Goal: Transaction & Acquisition: Purchase product/service

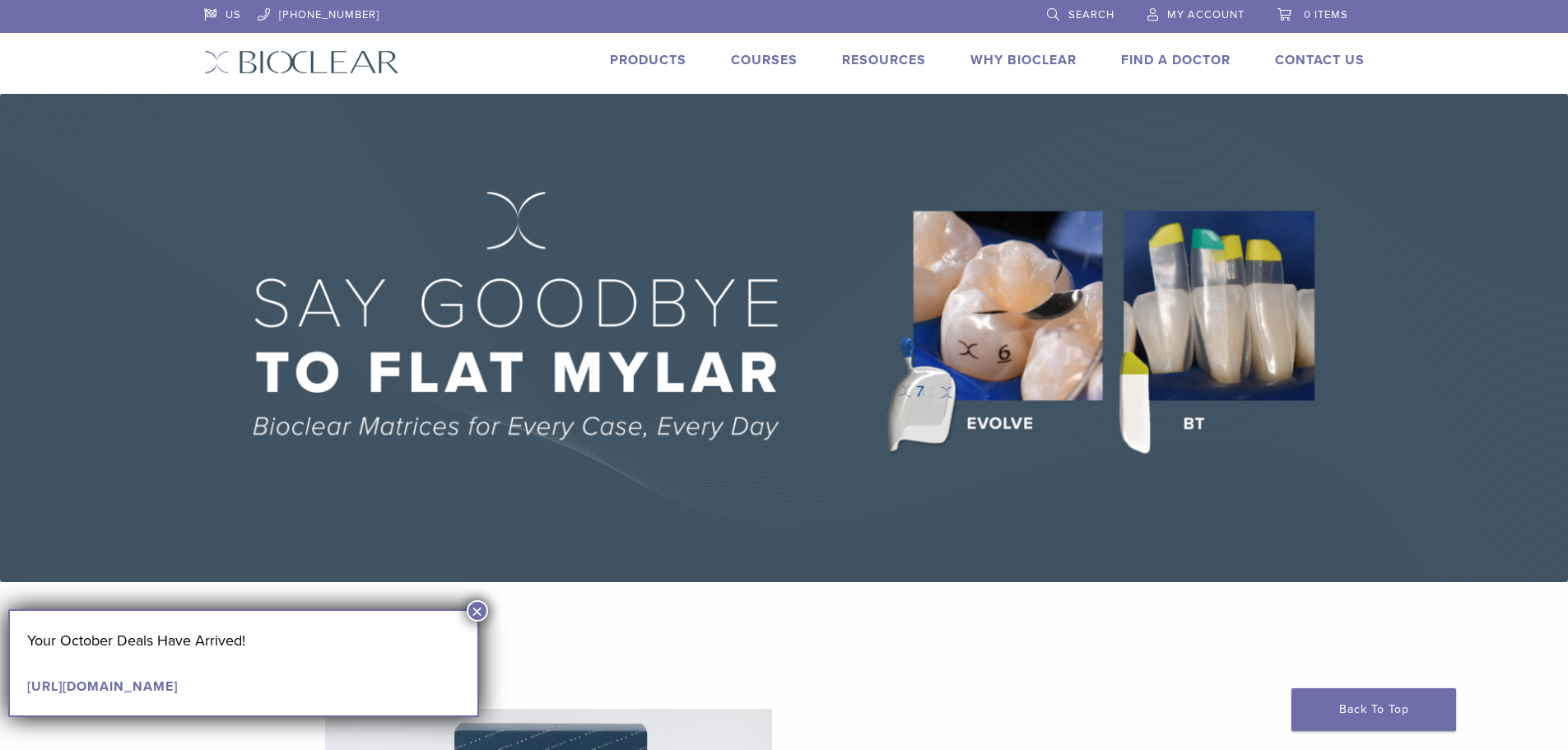
click at [473, 610] on button "×" at bounding box center [478, 611] width 21 height 21
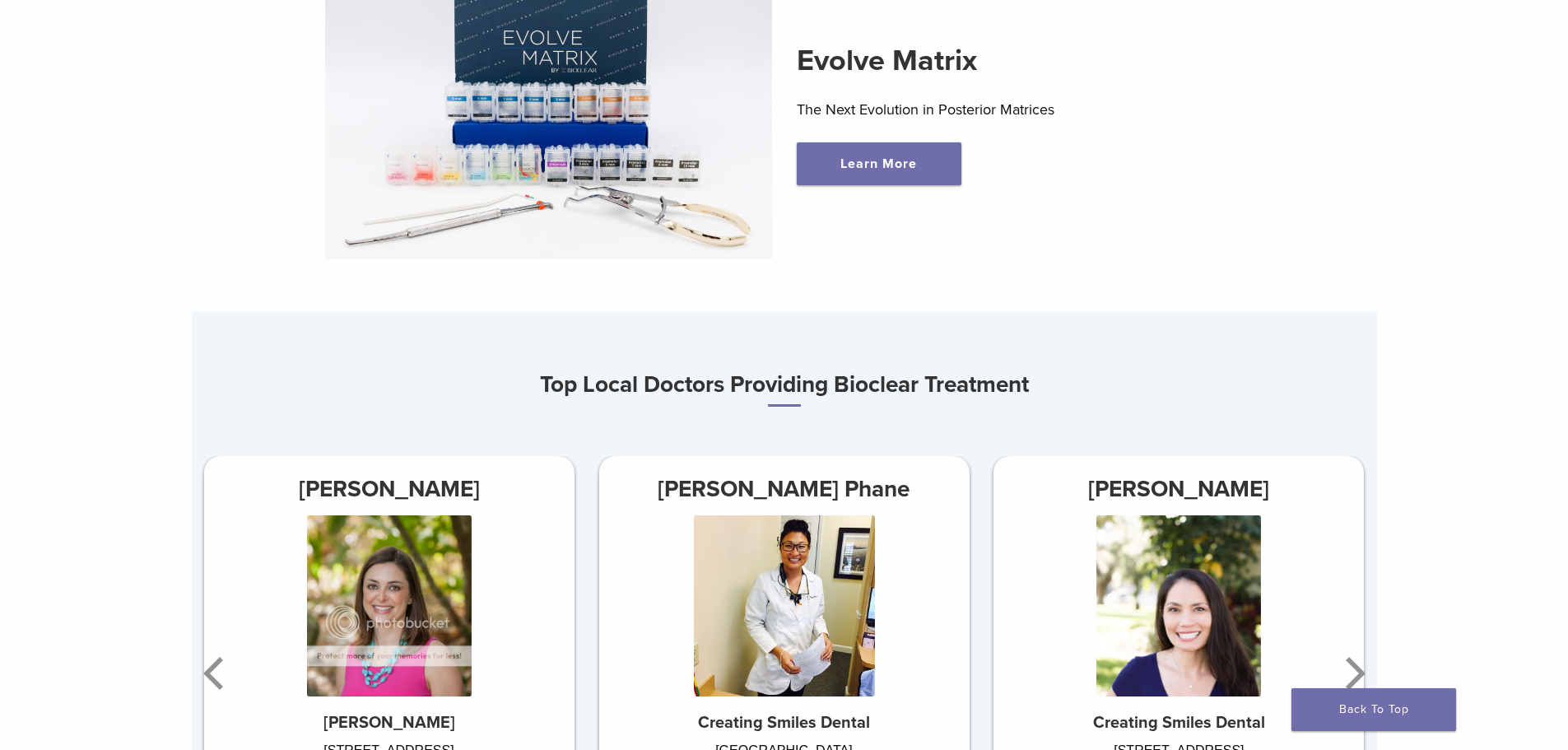
scroll to position [1070, 0]
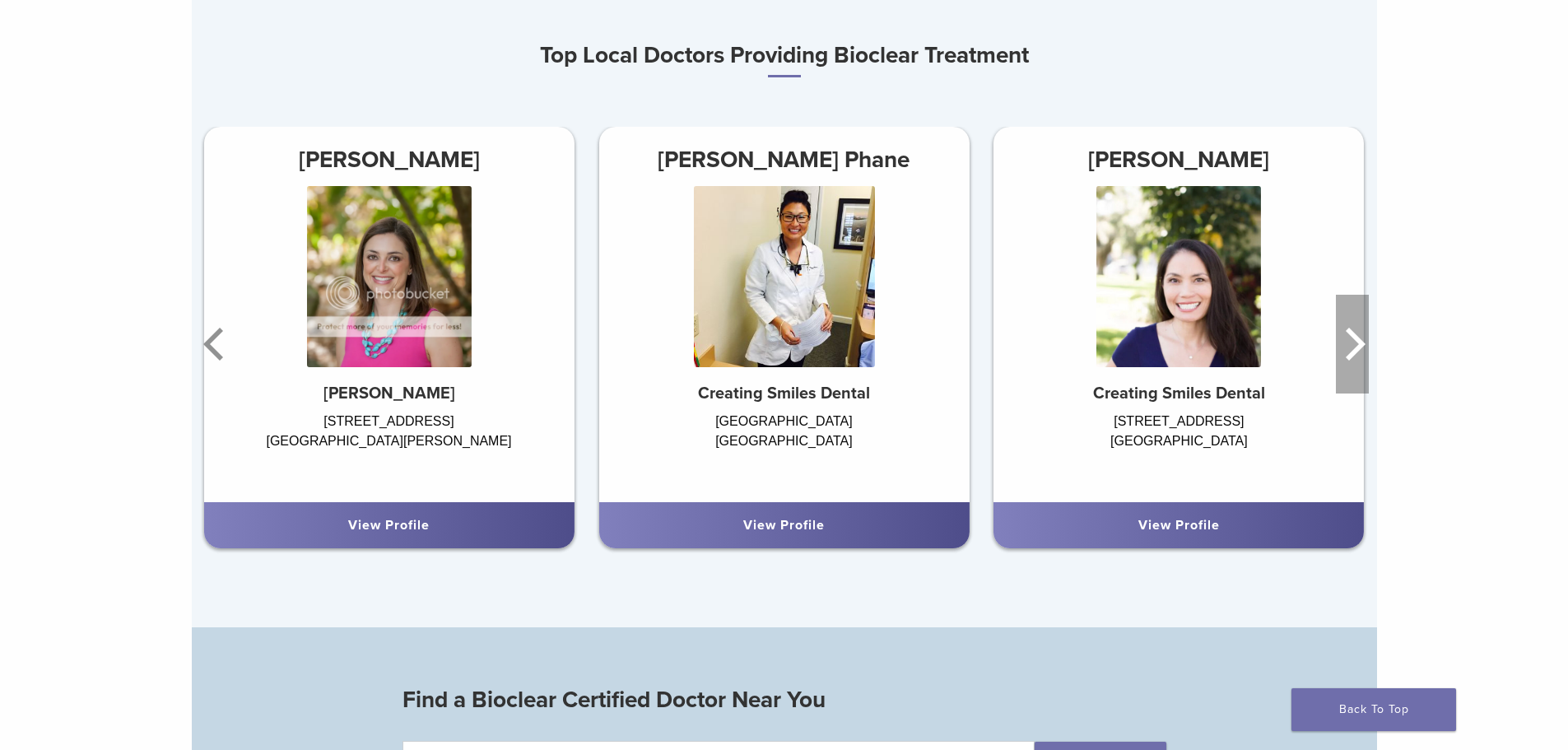
click at [1351, 352] on icon "Next" at bounding box center [1352, 345] width 33 height 99
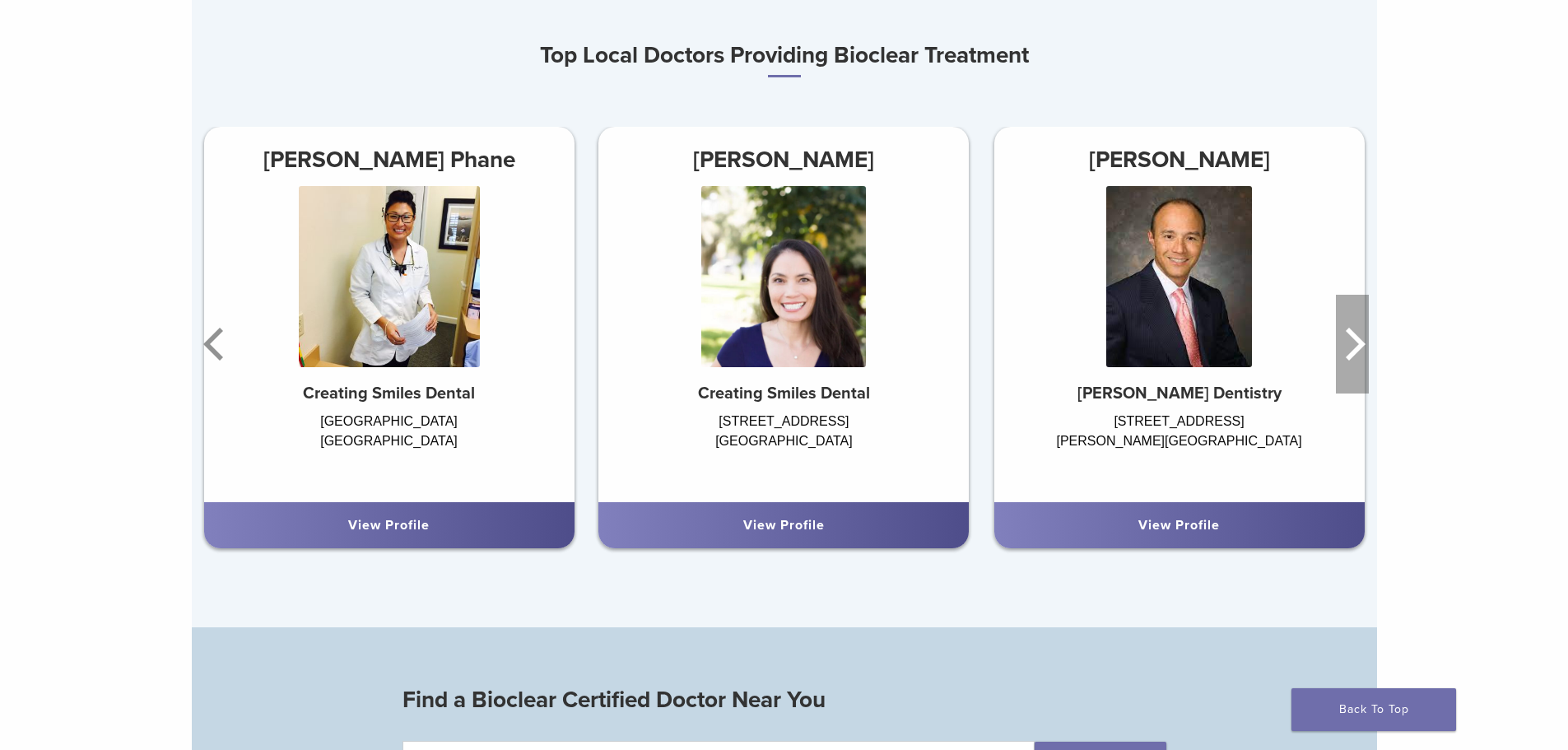
click at [1351, 357] on icon "Next" at bounding box center [1356, 345] width 19 height 33
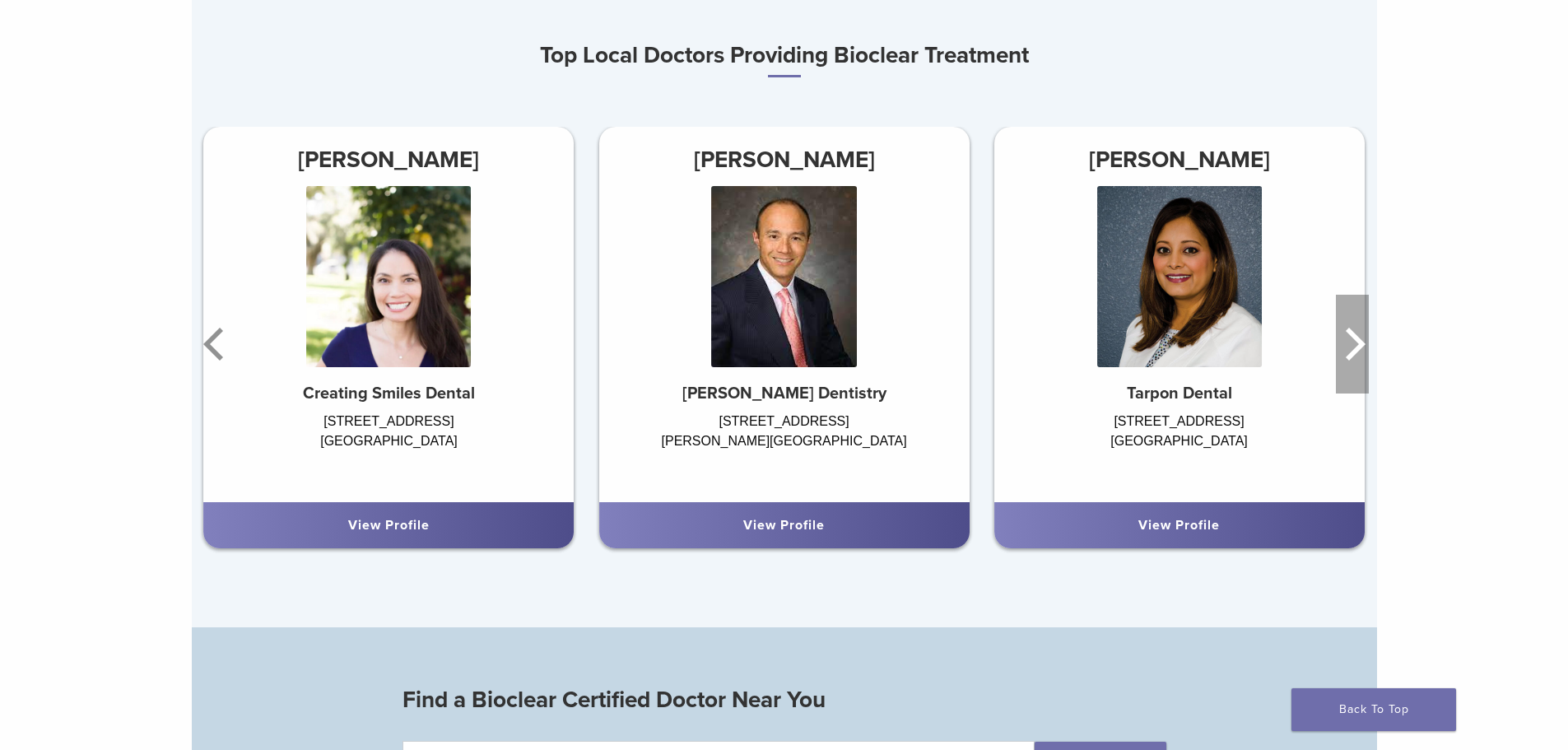
click at [1351, 357] on icon "Next" at bounding box center [1356, 345] width 19 height 33
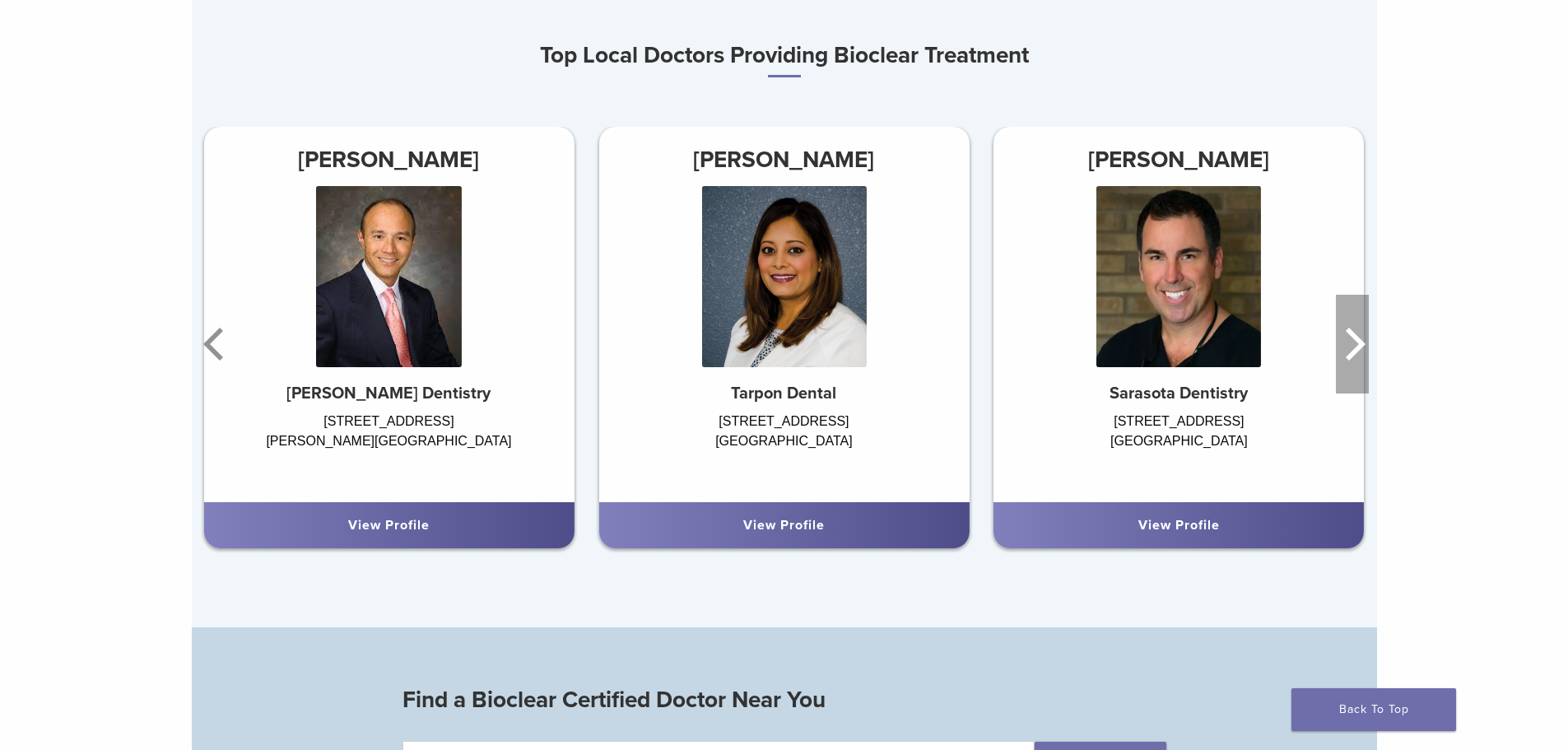
click at [1351, 357] on icon "Next" at bounding box center [1356, 345] width 19 height 33
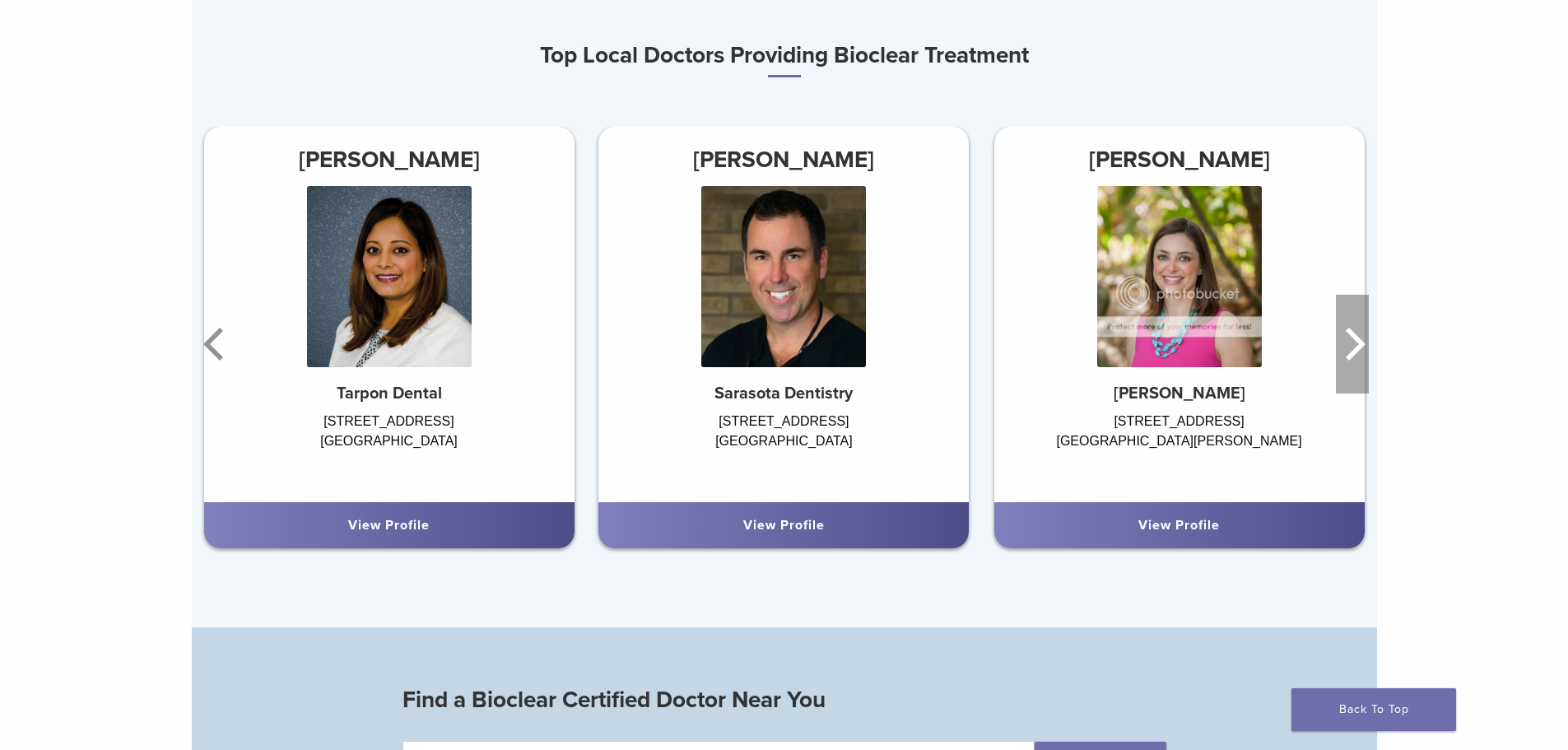
click at [1351, 357] on icon "Next" at bounding box center [1356, 345] width 19 height 33
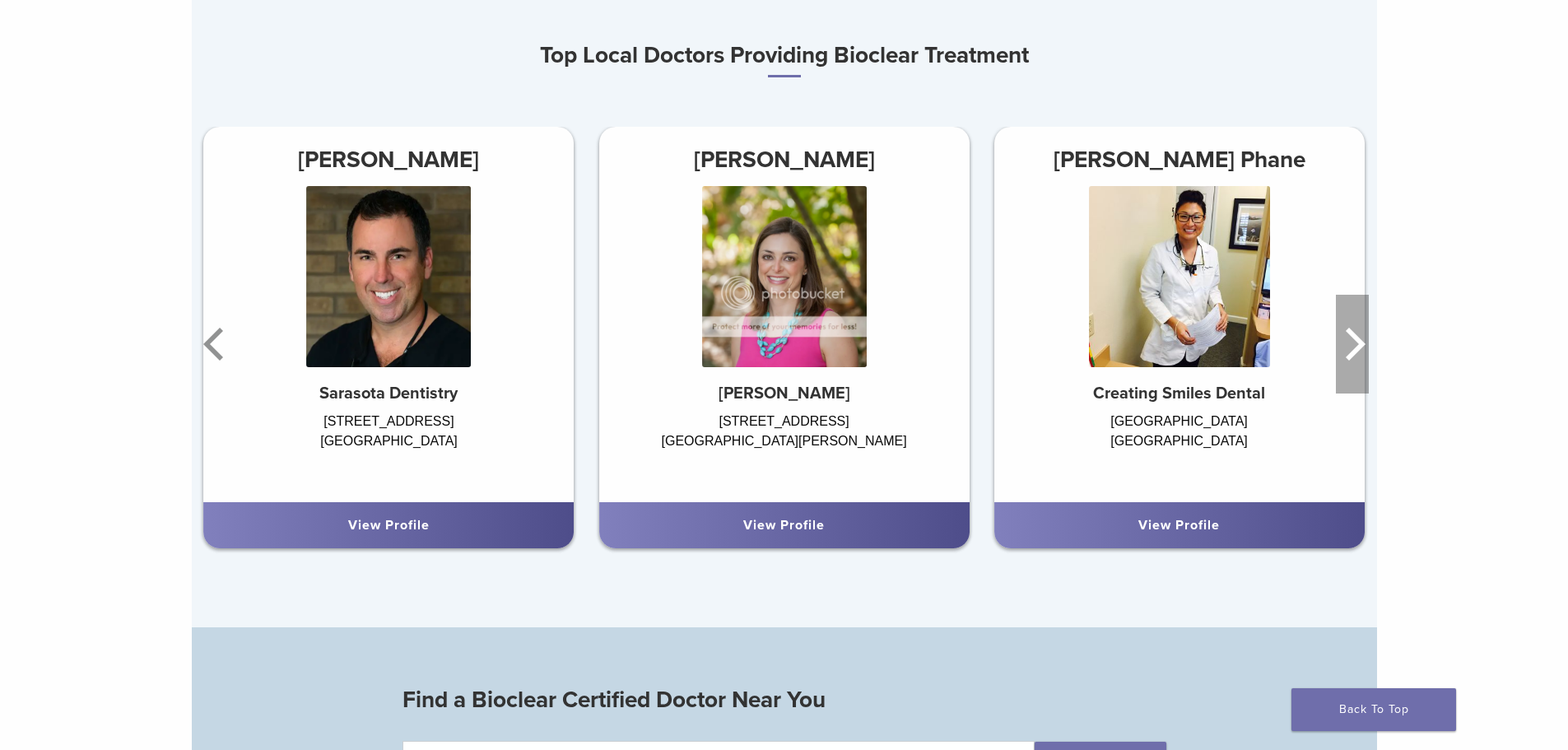
click at [1351, 357] on icon "Next" at bounding box center [1356, 345] width 19 height 33
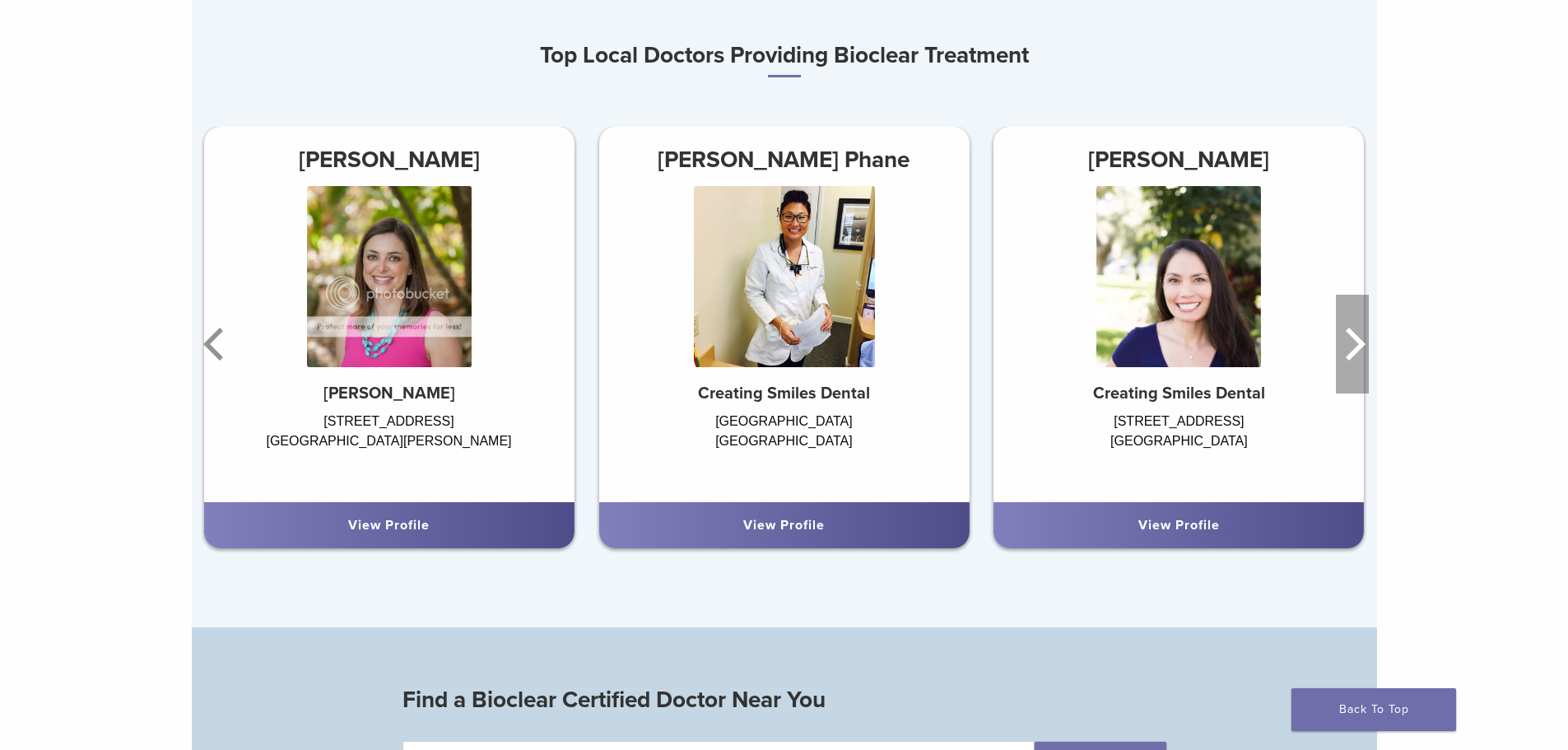
click at [1351, 357] on icon "Next" at bounding box center [1356, 345] width 19 height 33
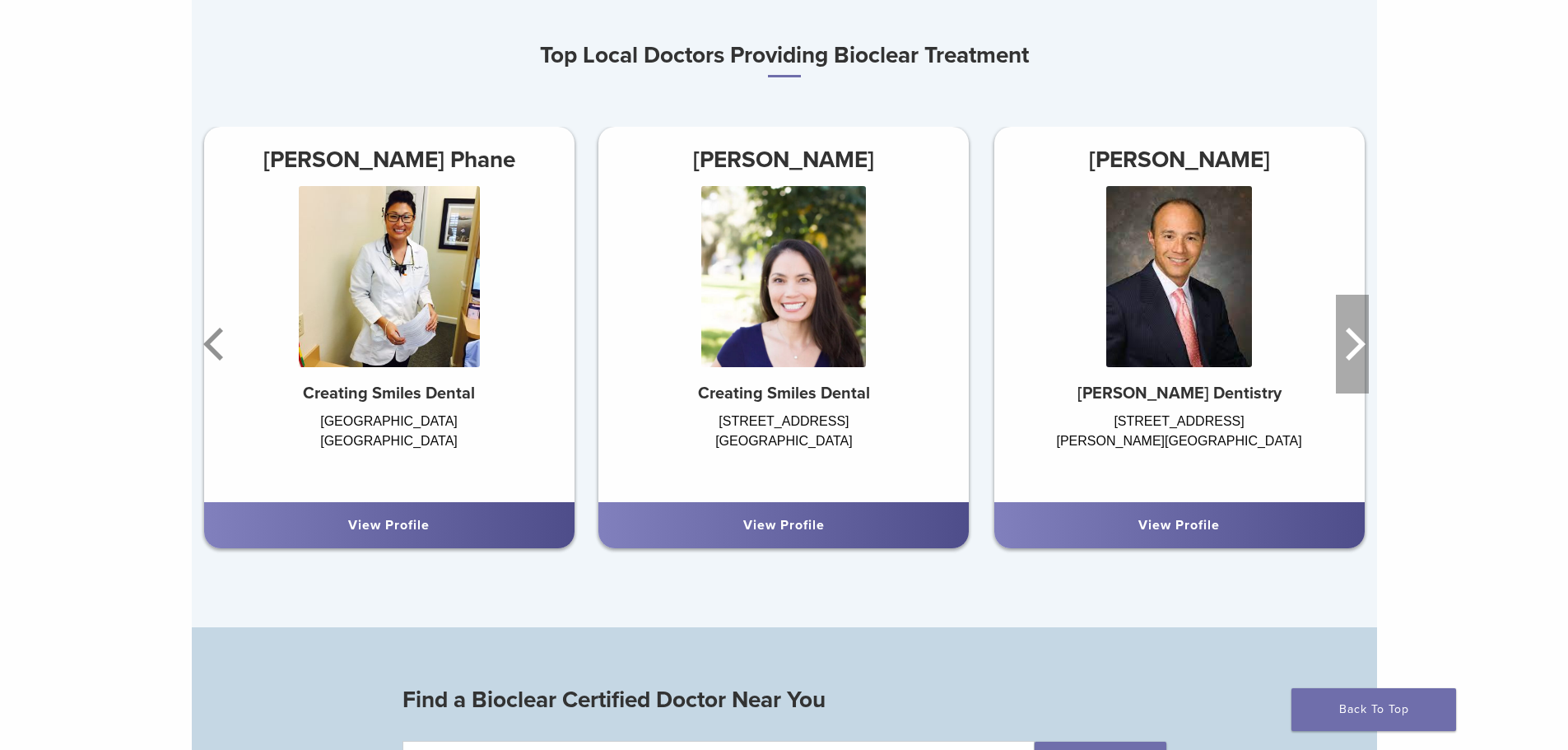
click at [1351, 357] on icon "Next" at bounding box center [1356, 345] width 19 height 33
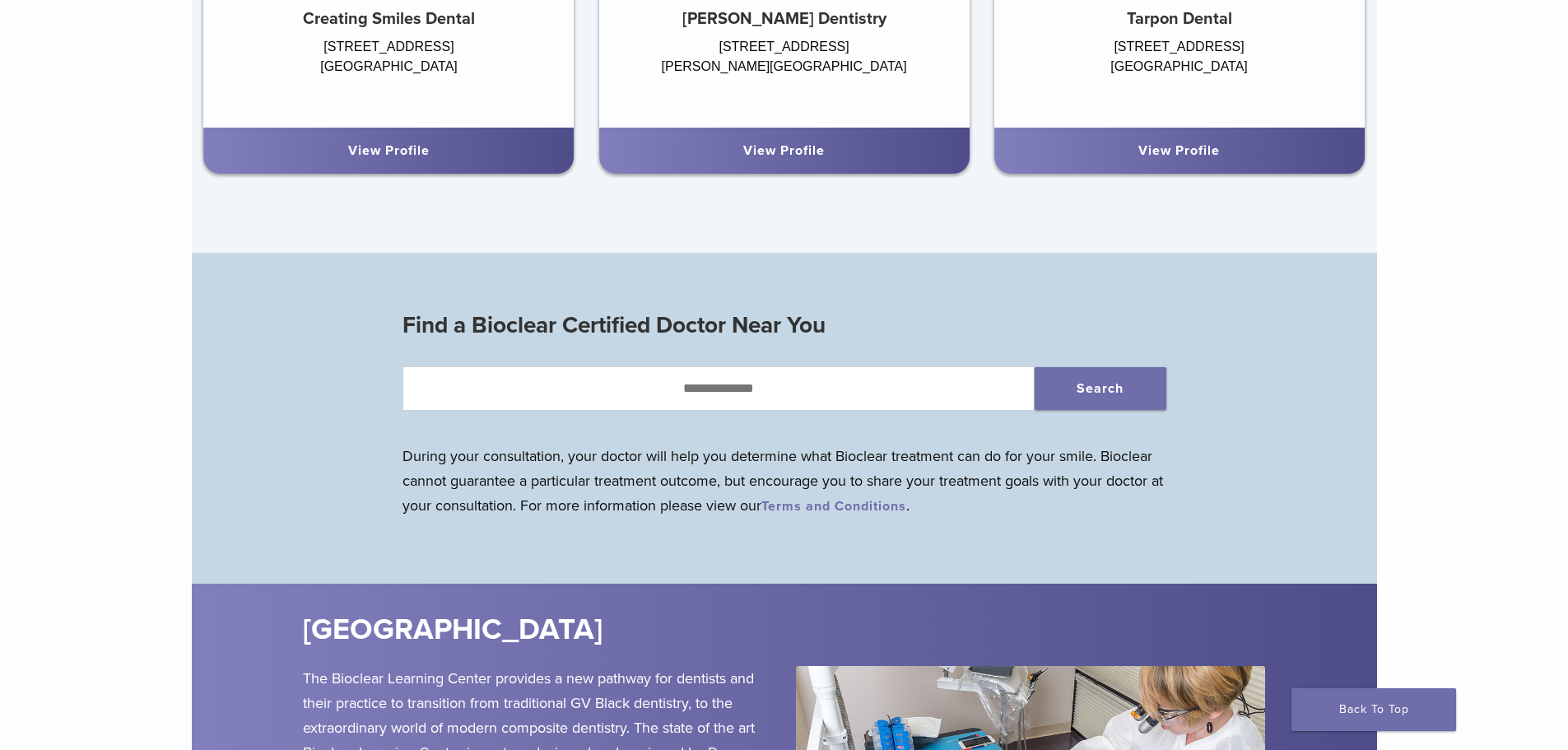
scroll to position [1483, 0]
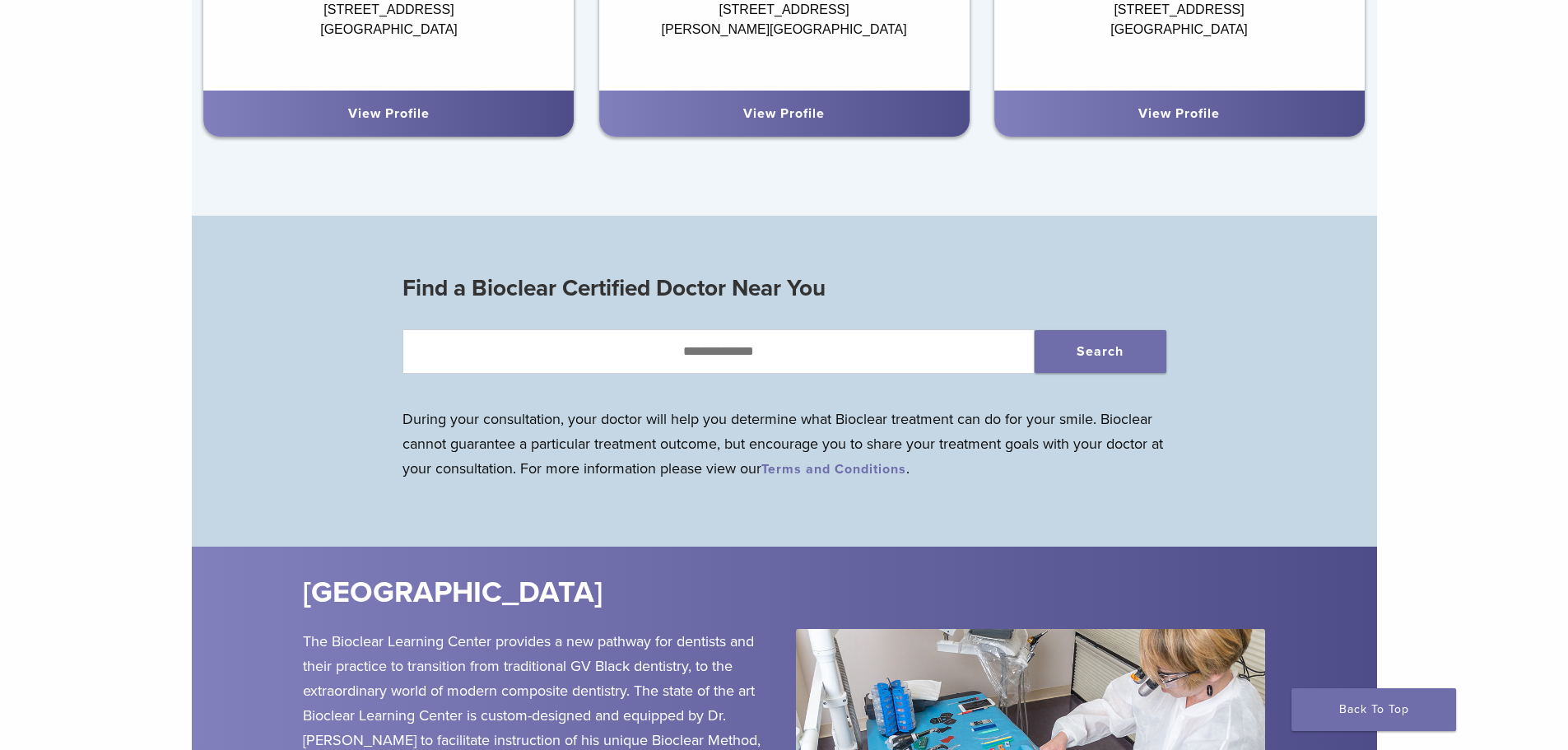
click at [1170, 113] on link "View Profile" at bounding box center [1179, 113] width 81 height 16
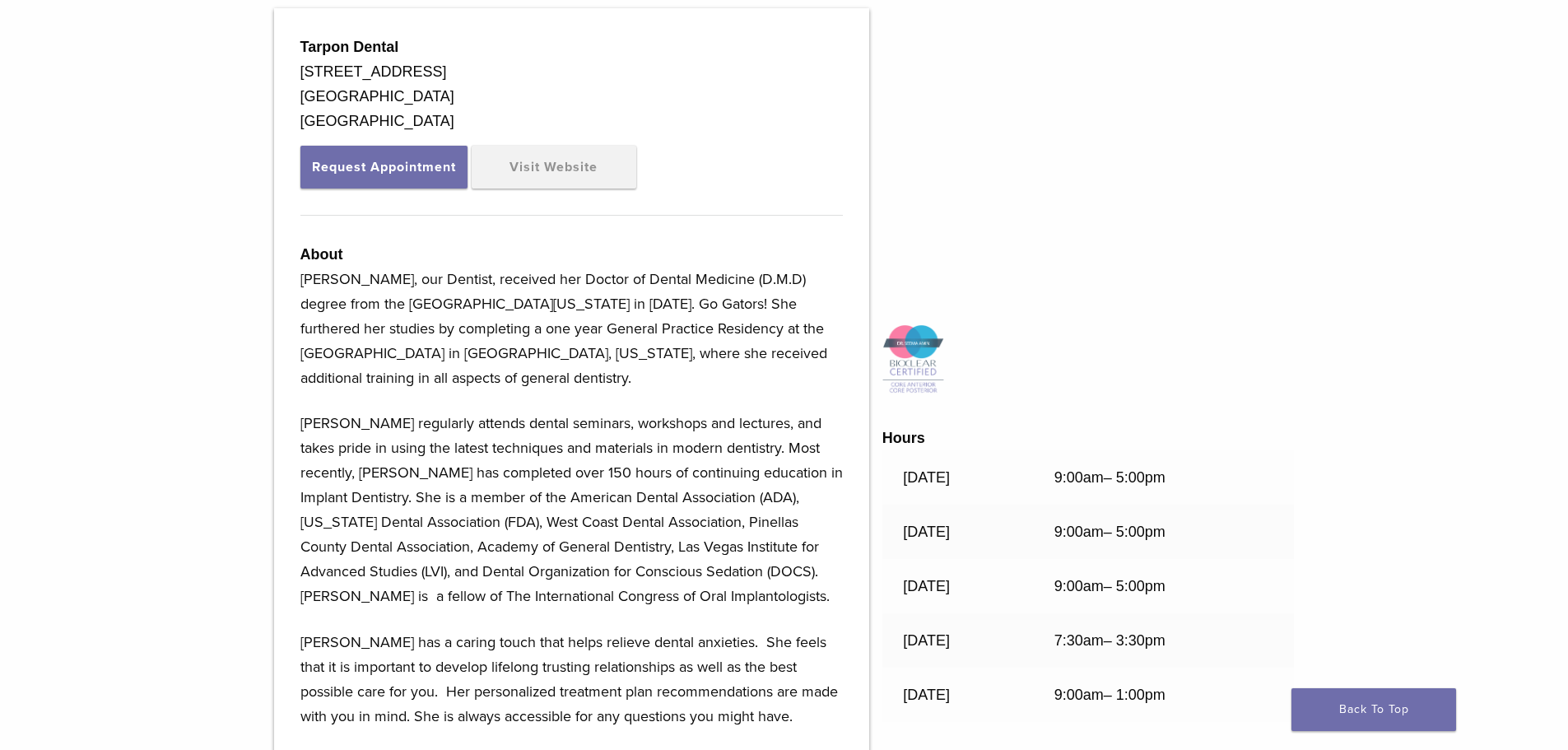
scroll to position [906, 0]
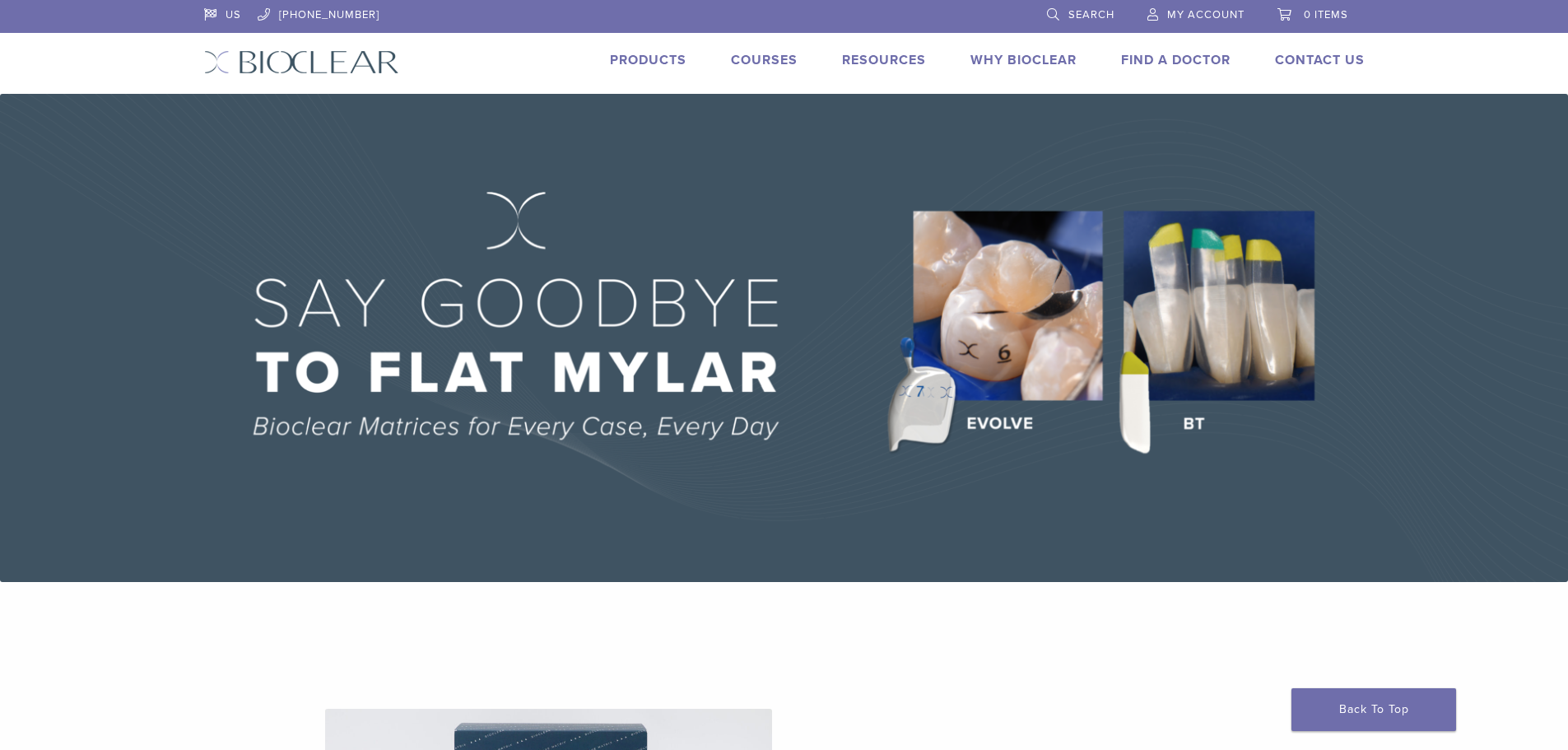
click at [653, 52] on link "Products" at bounding box center [648, 60] width 76 height 16
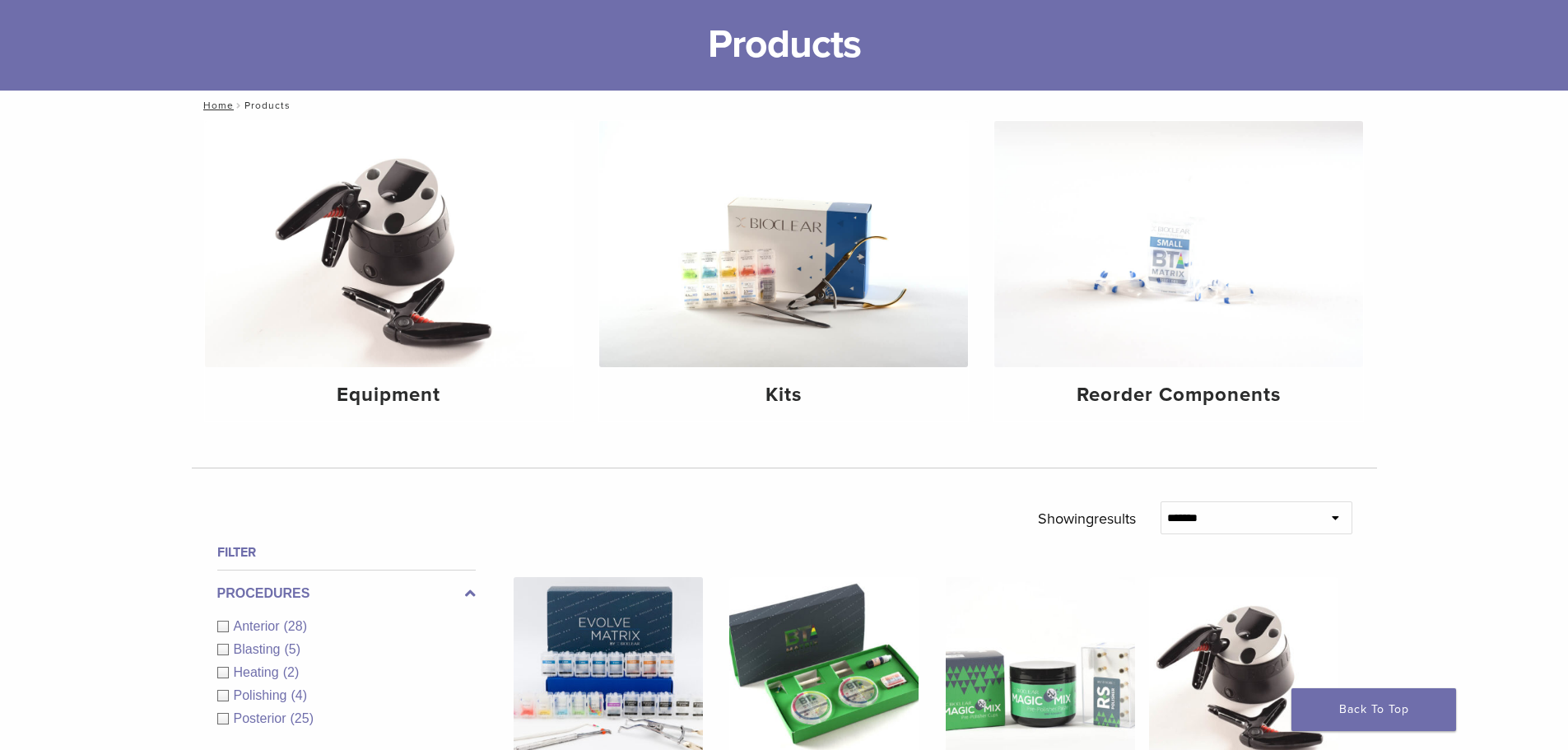
scroll to position [329, 0]
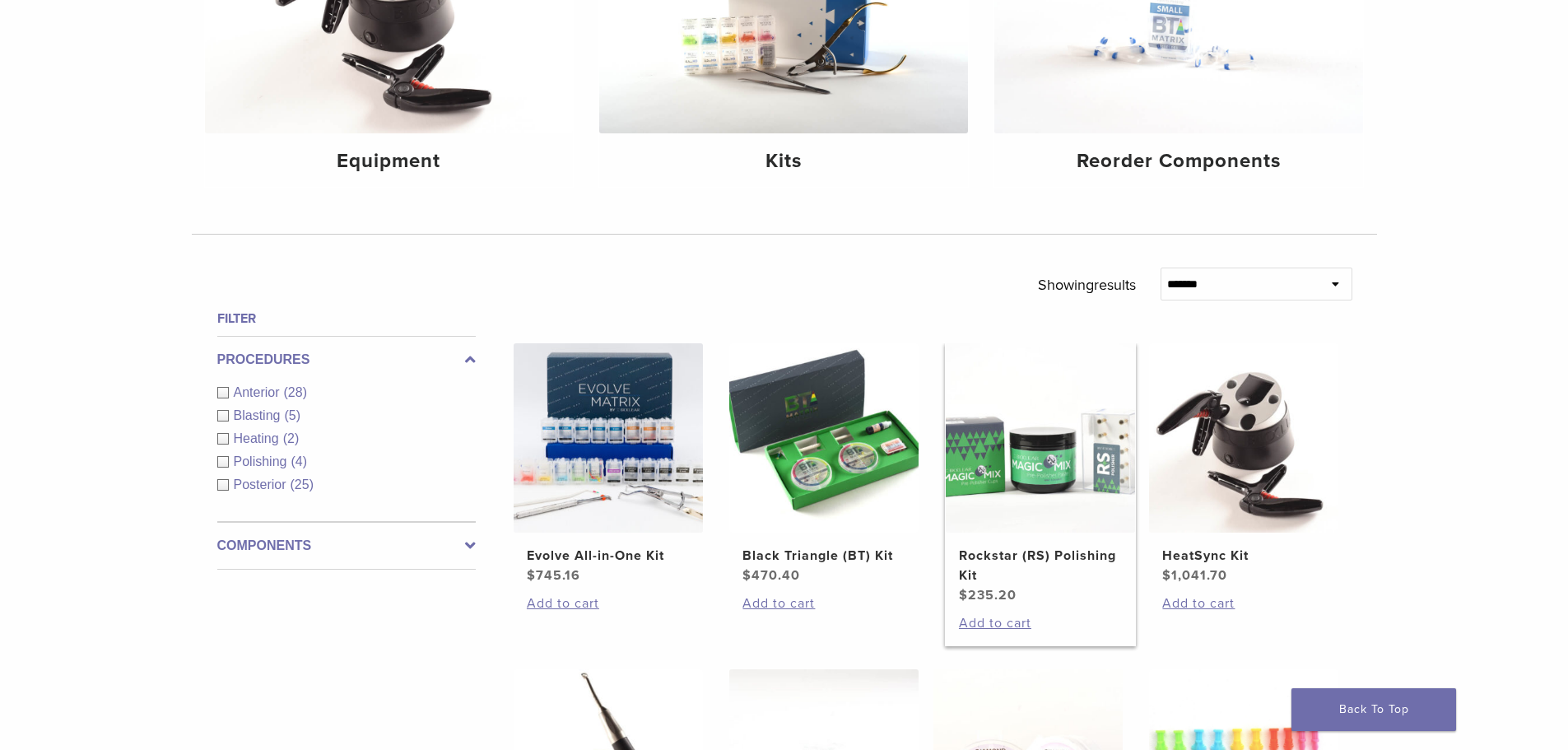
click at [1092, 464] on img at bounding box center [1041, 438] width 190 height 190
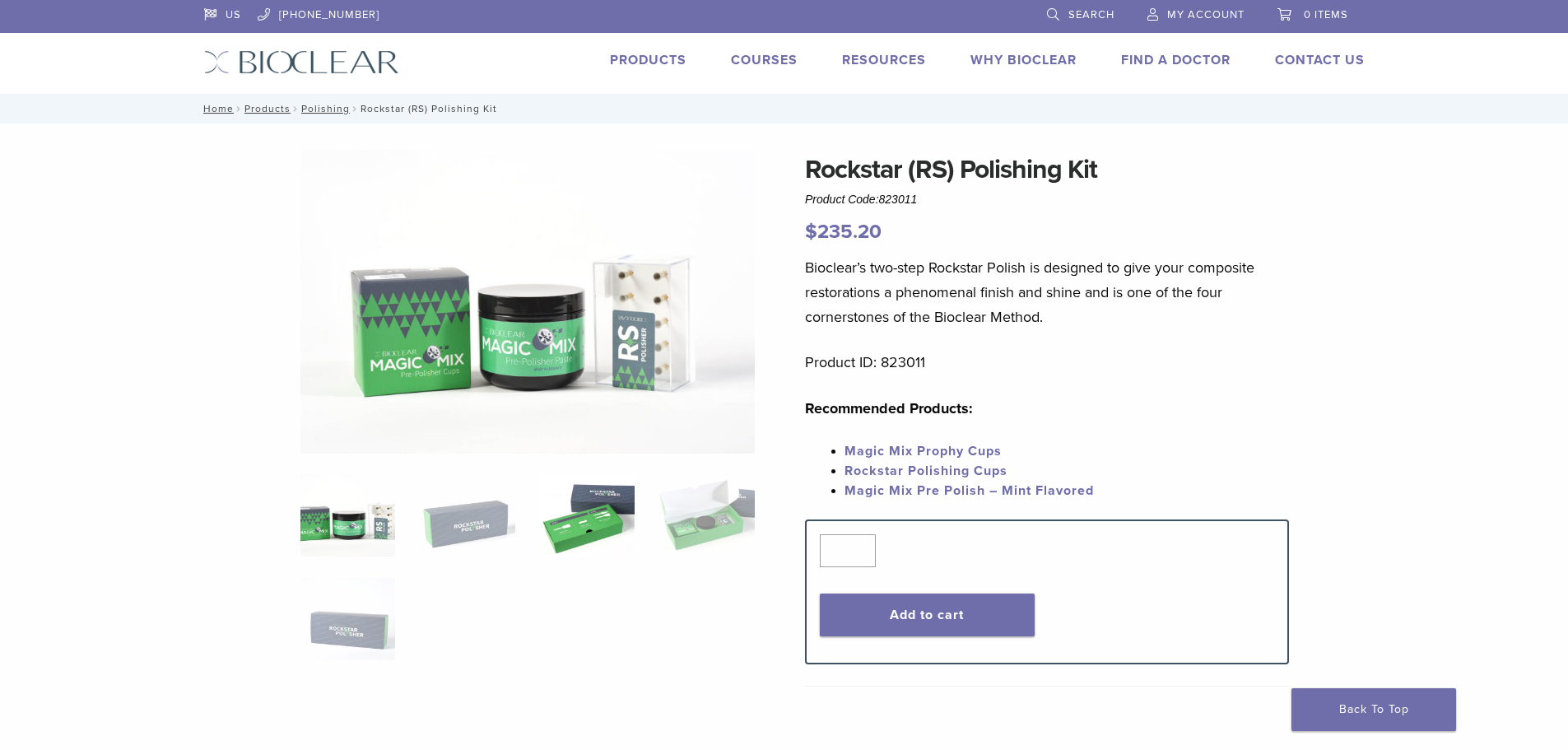
click at [600, 520] on img at bounding box center [587, 515] width 95 height 82
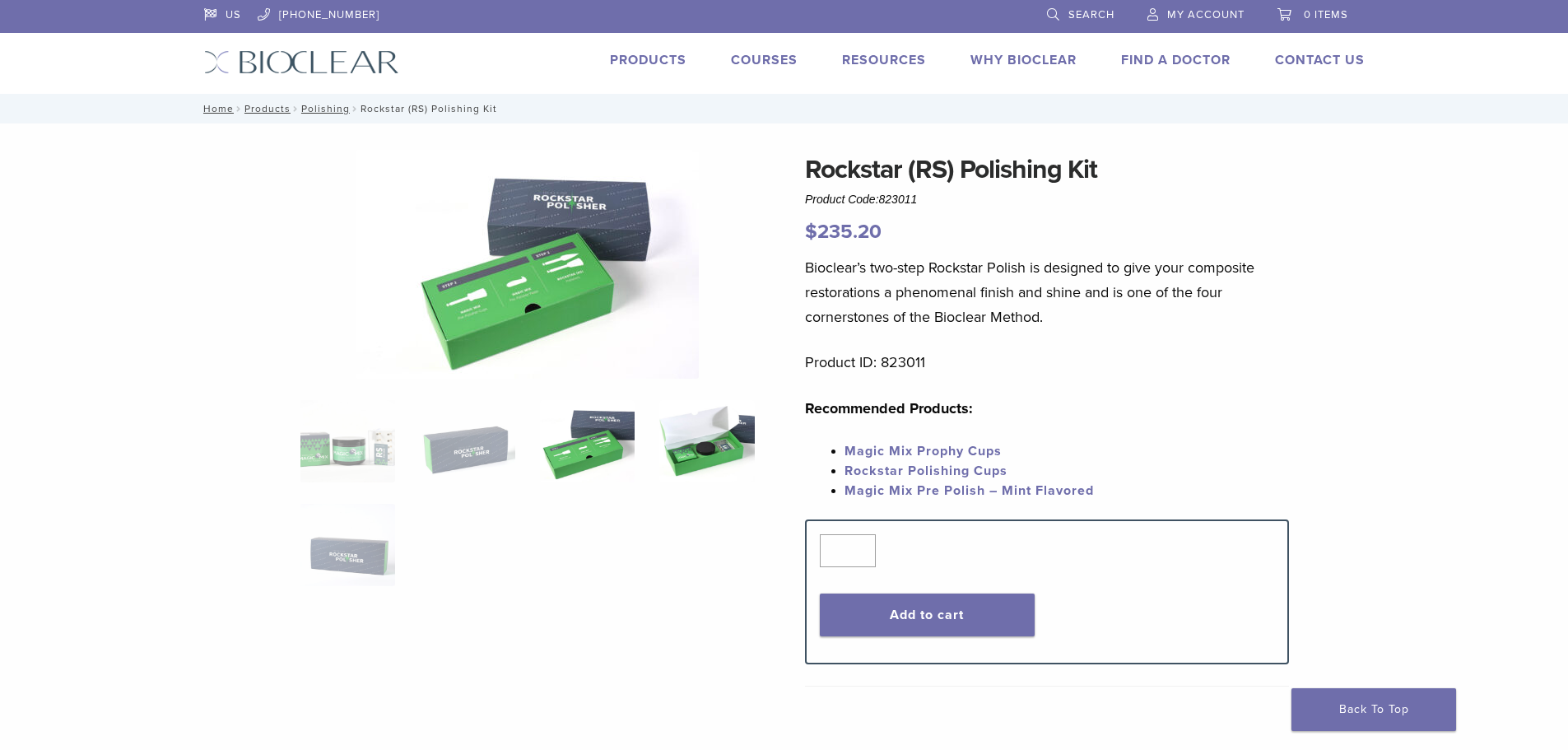
click at [714, 460] on img at bounding box center [707, 441] width 95 height 82
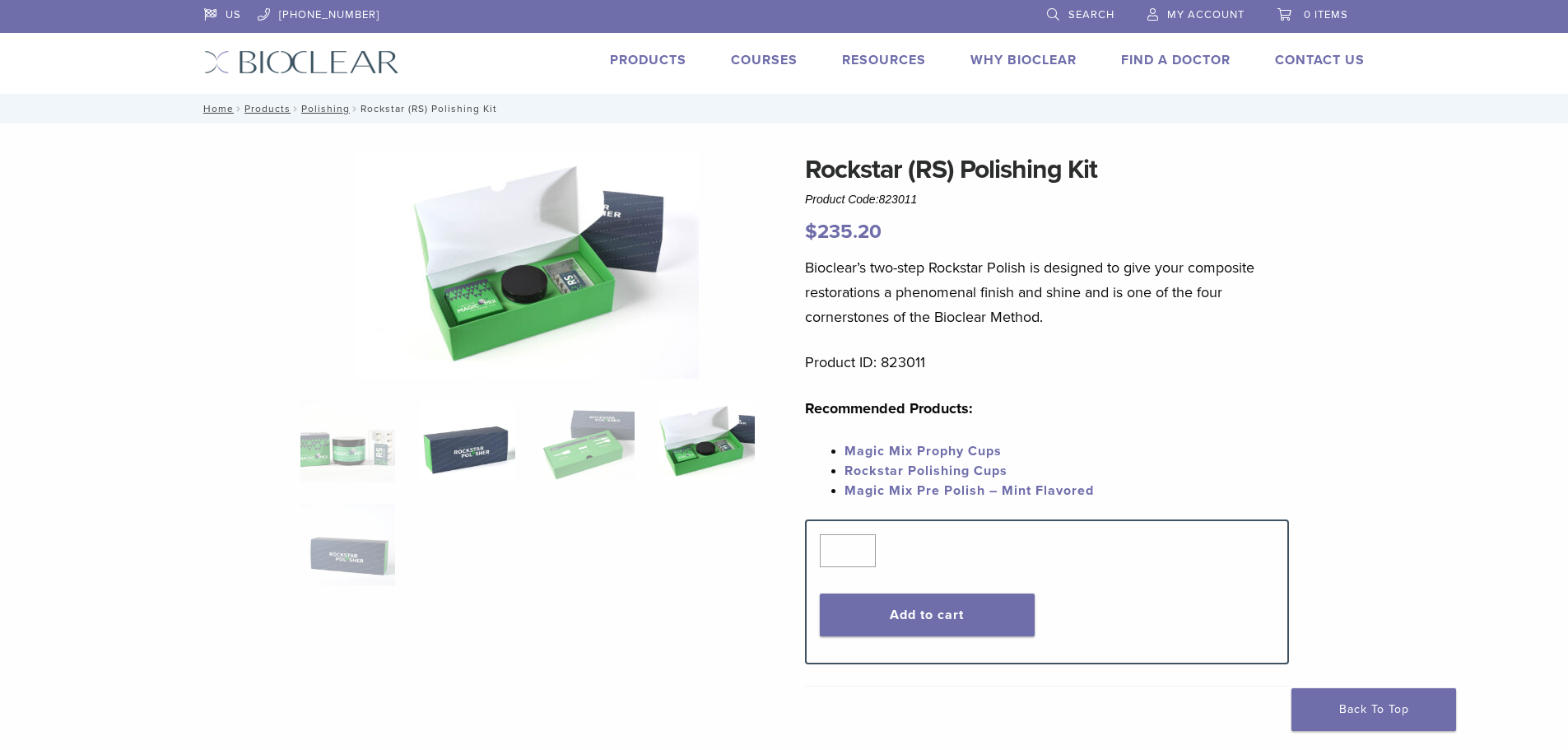
click at [487, 447] on img at bounding box center [467, 441] width 95 height 82
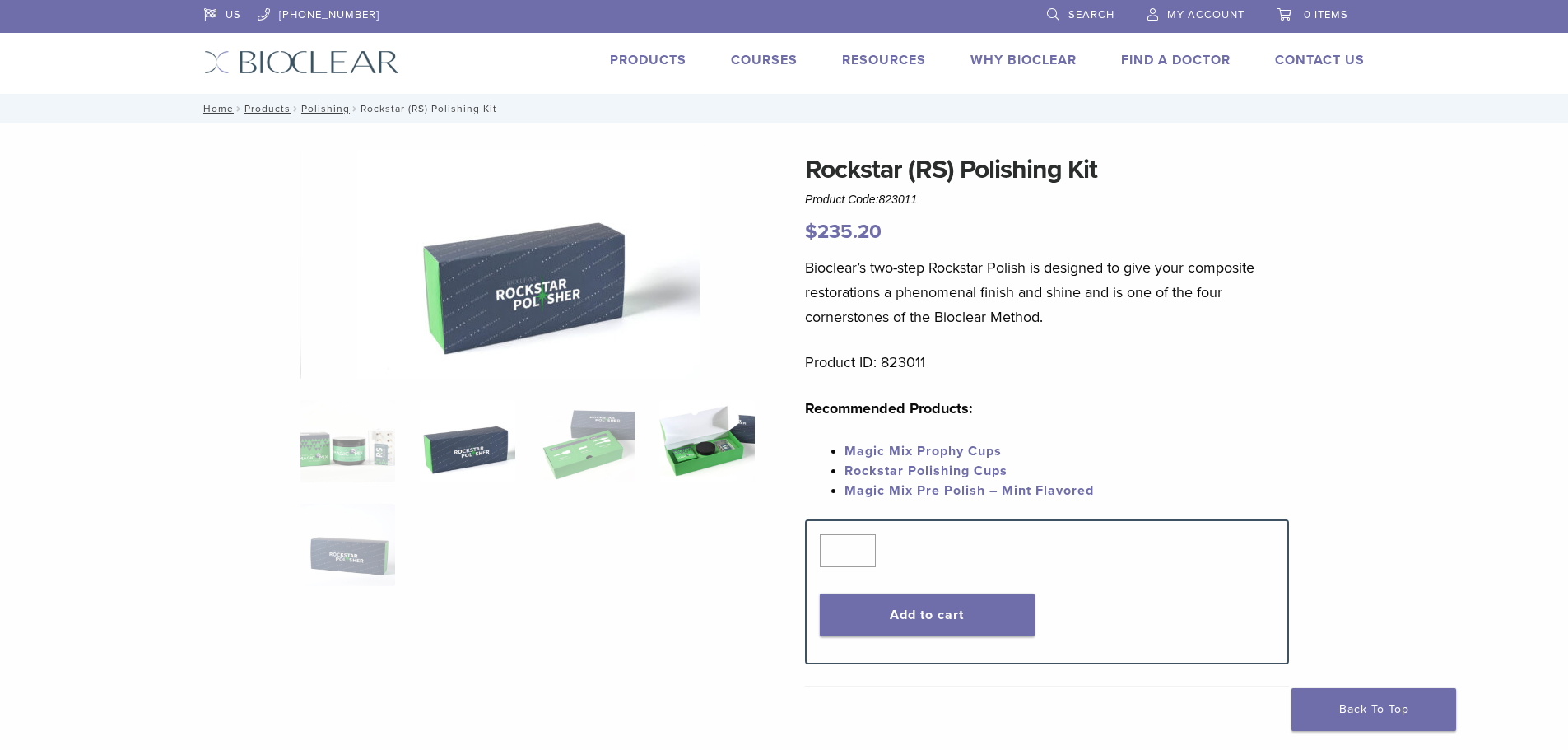
click at [702, 455] on img at bounding box center [707, 441] width 95 height 82
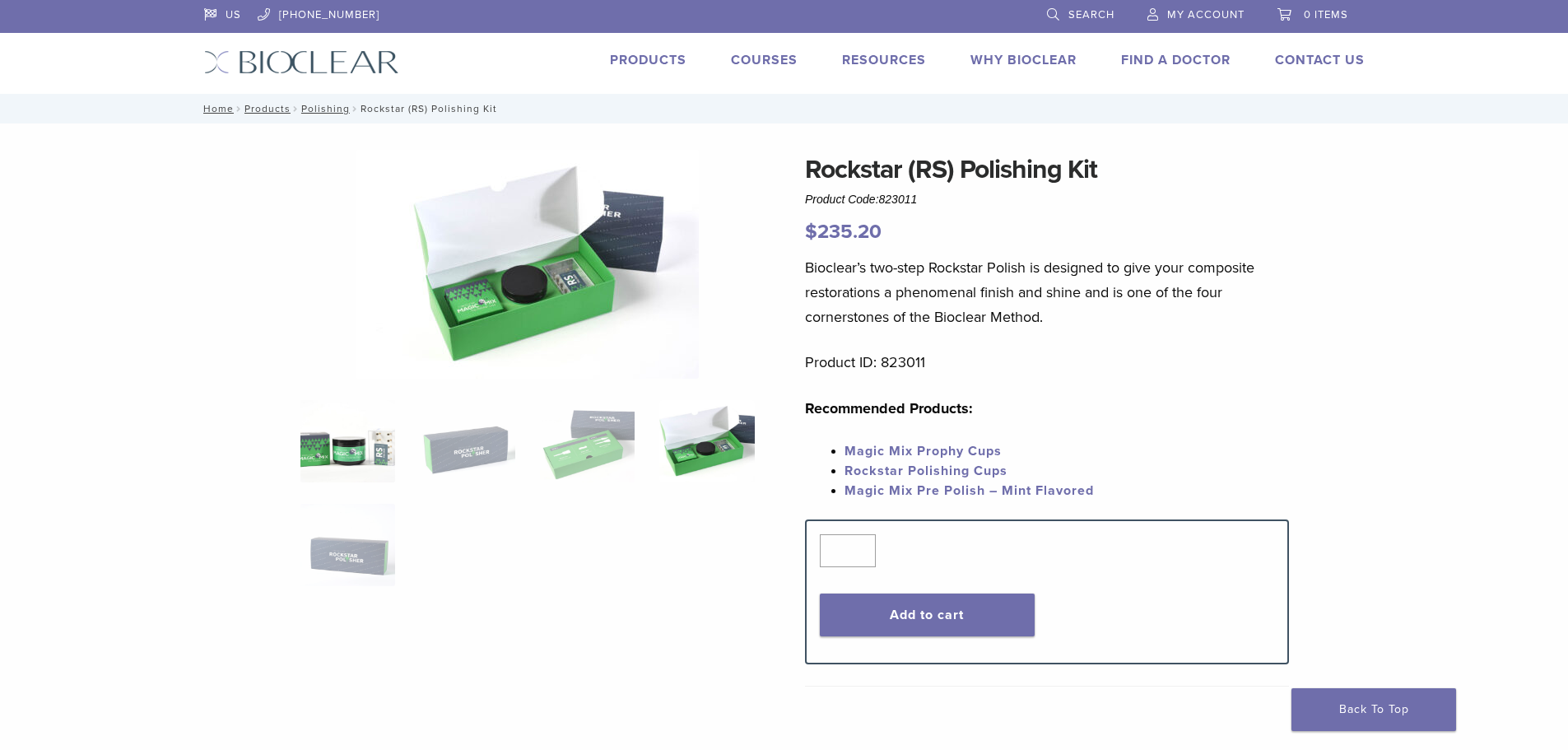
click at [340, 450] on img at bounding box center [348, 441] width 95 height 82
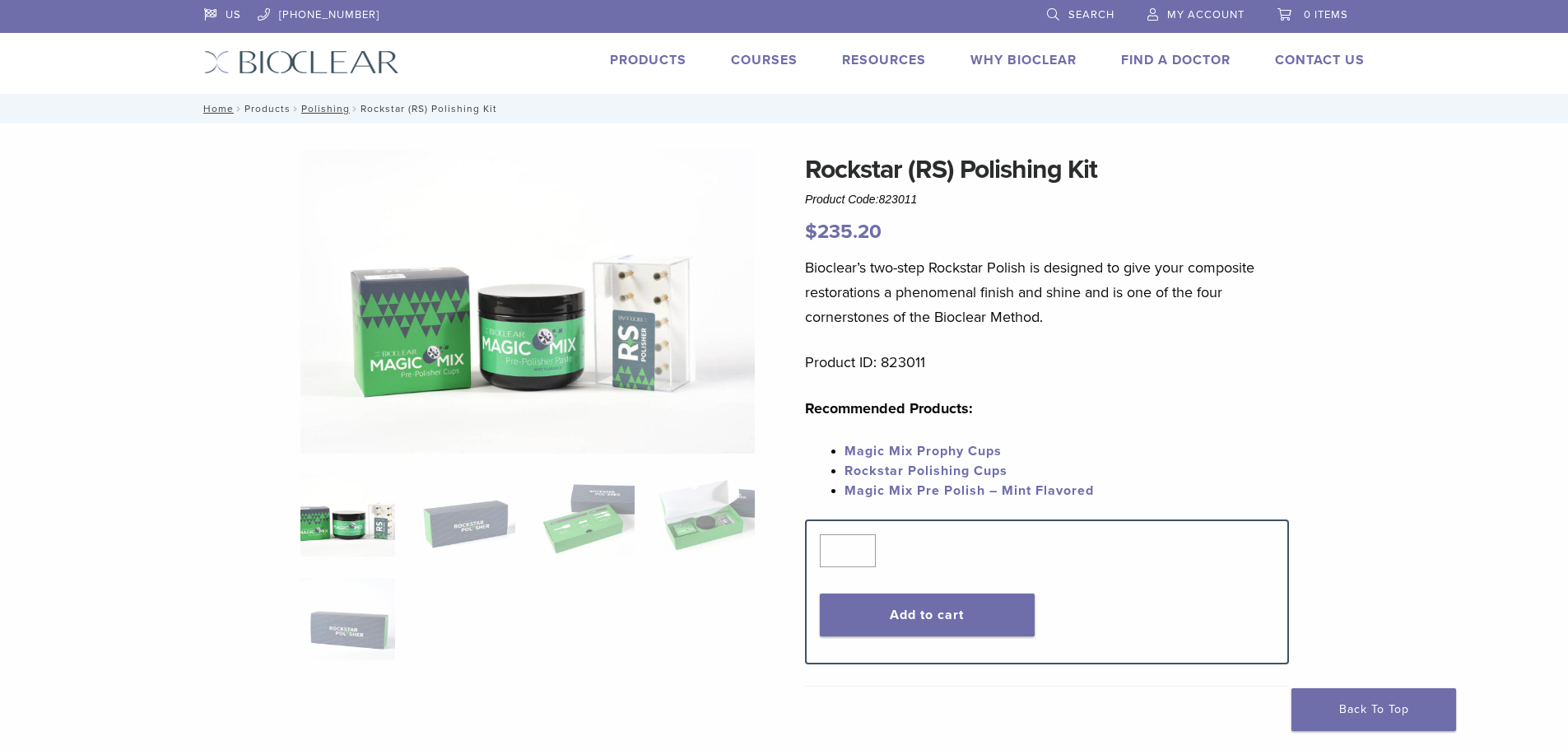
click at [273, 110] on link "Products" at bounding box center [268, 108] width 46 height 12
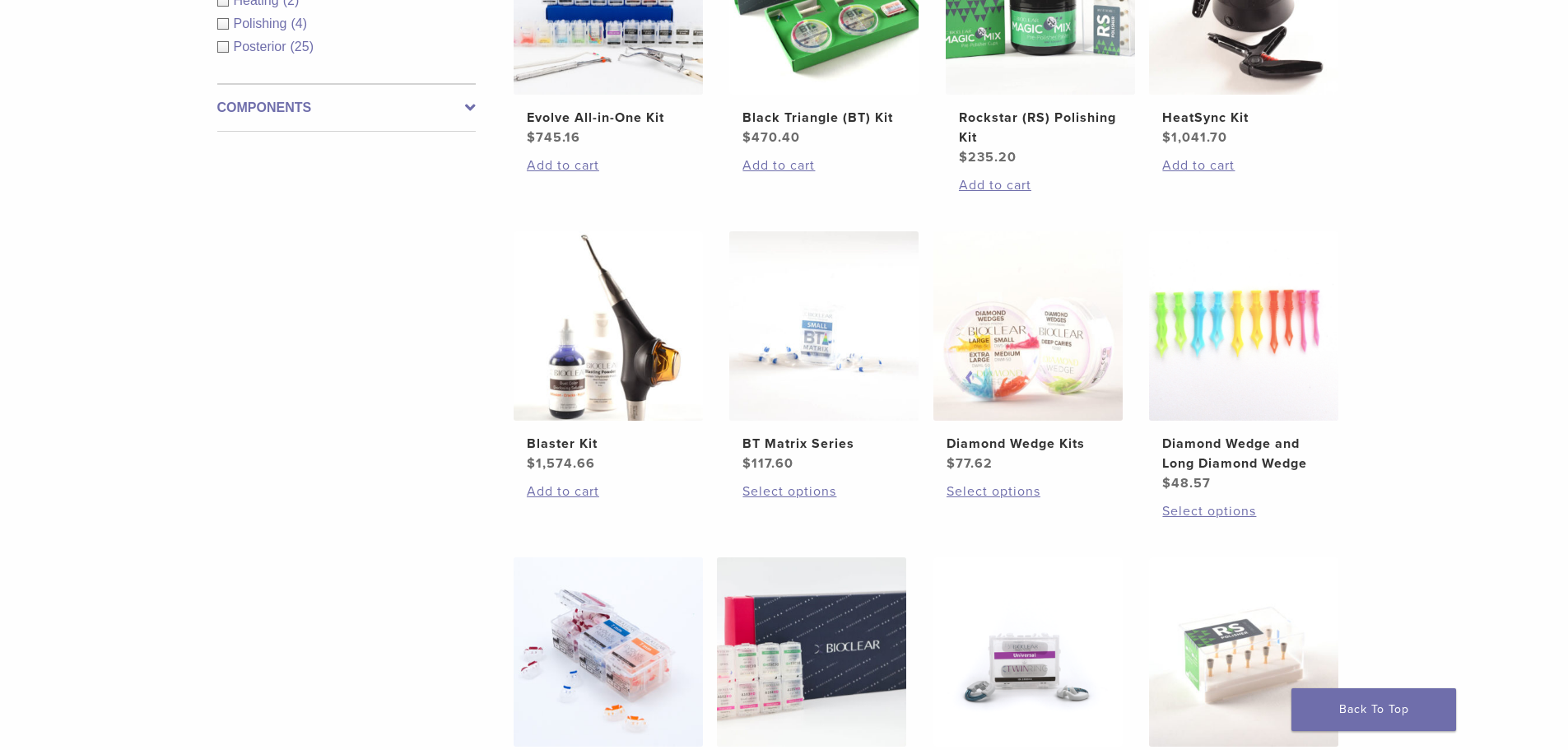
scroll to position [1070, 0]
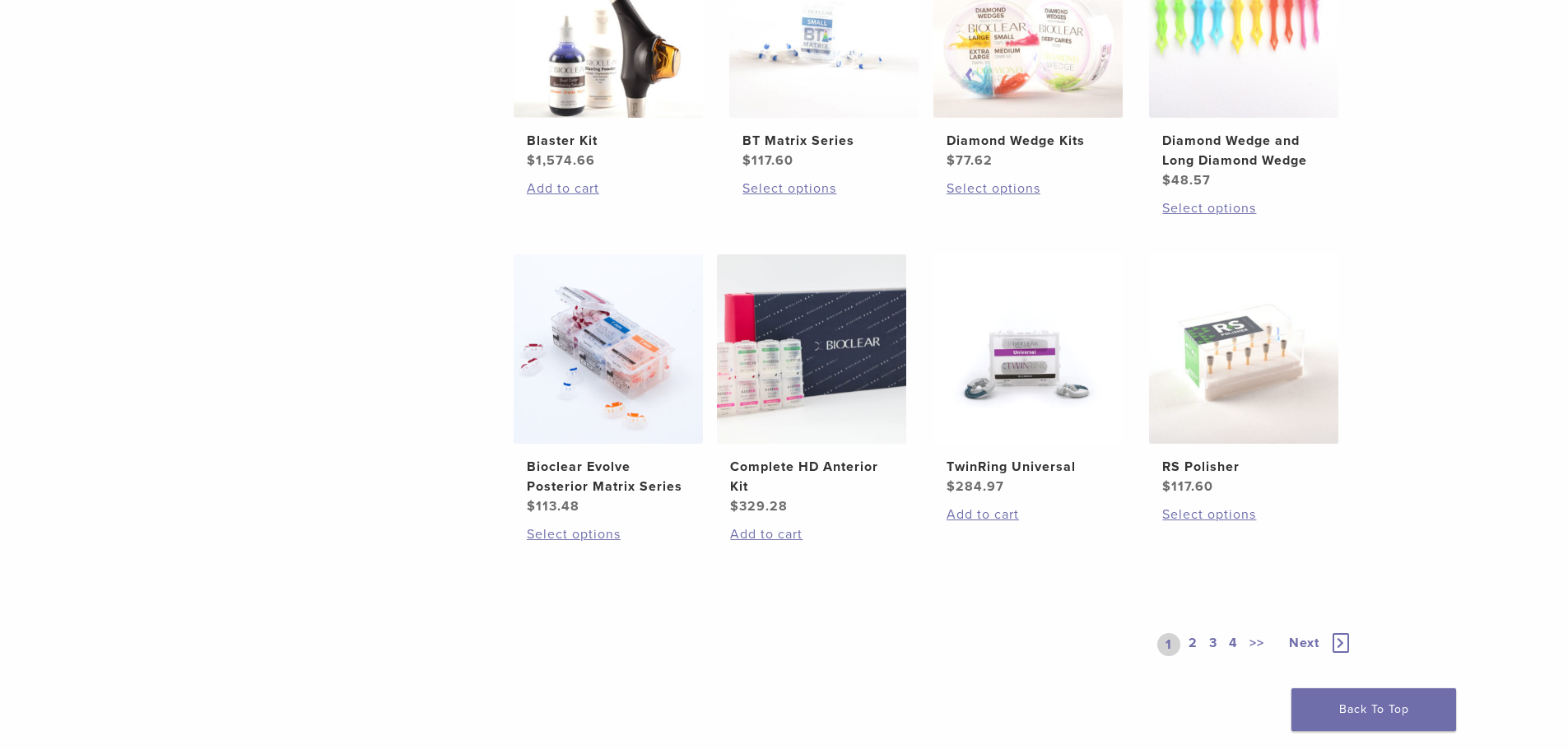
click at [1330, 644] on link "Next" at bounding box center [1313, 645] width 80 height 23
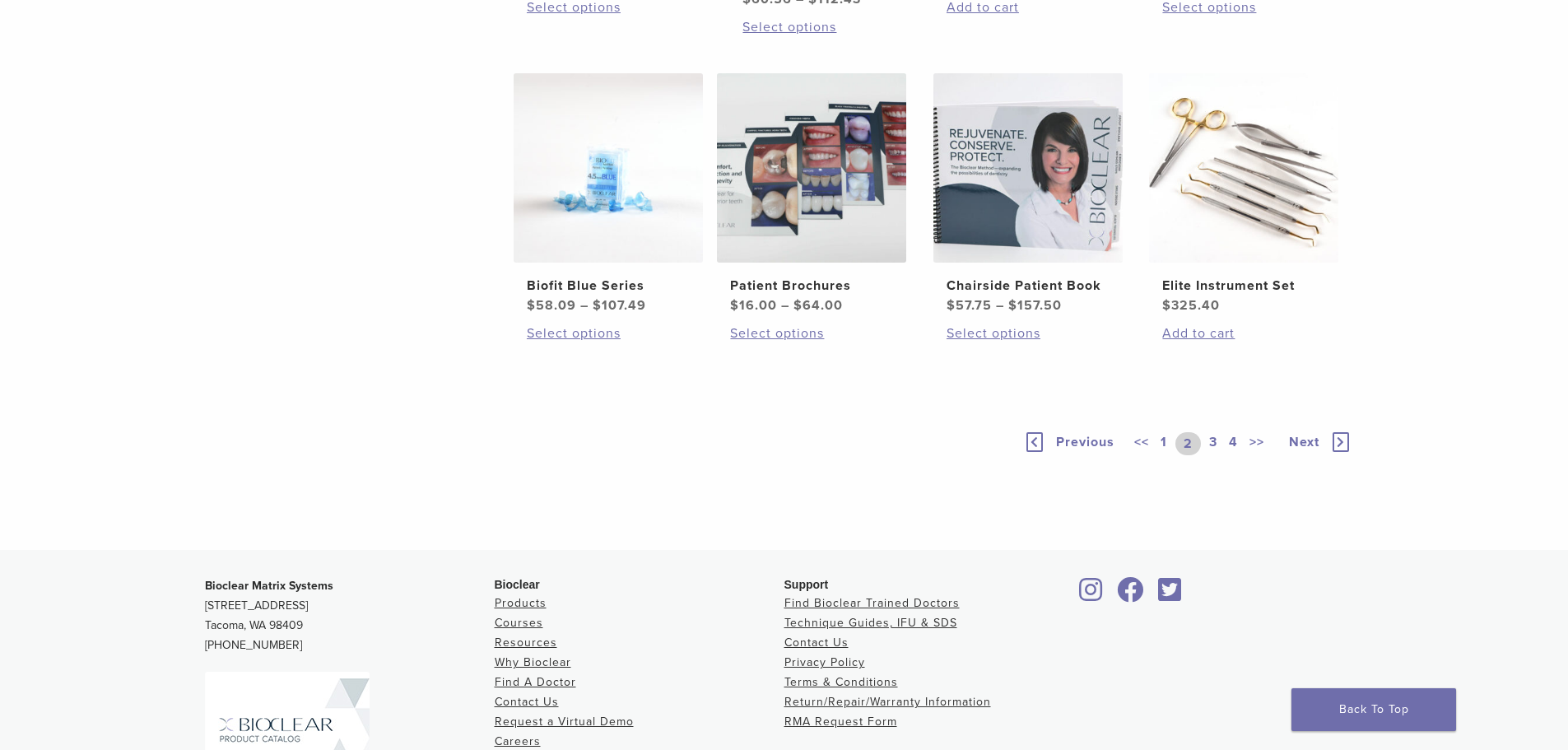
scroll to position [1318, 0]
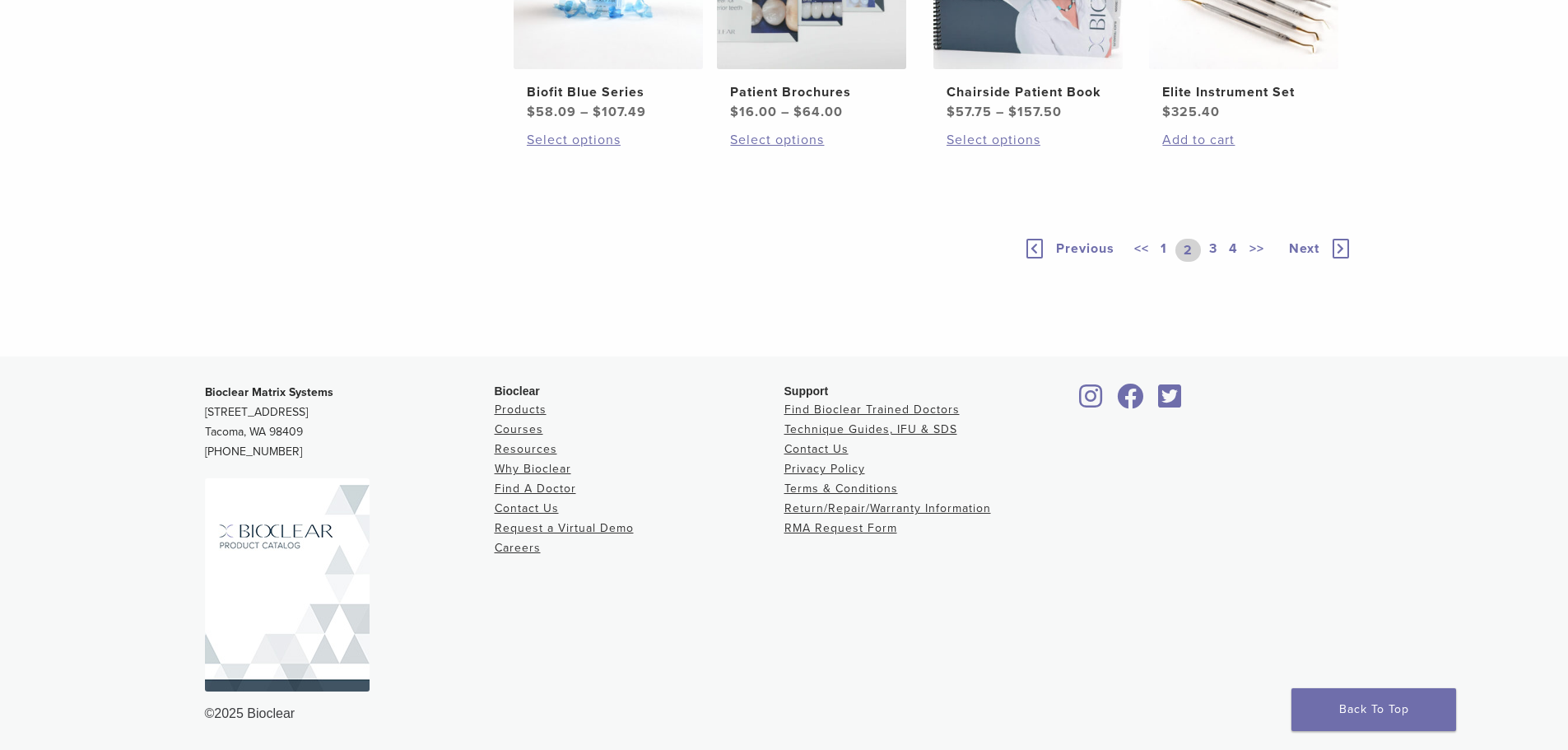
click at [1165, 262] on link "1" at bounding box center [1165, 251] width 14 height 23
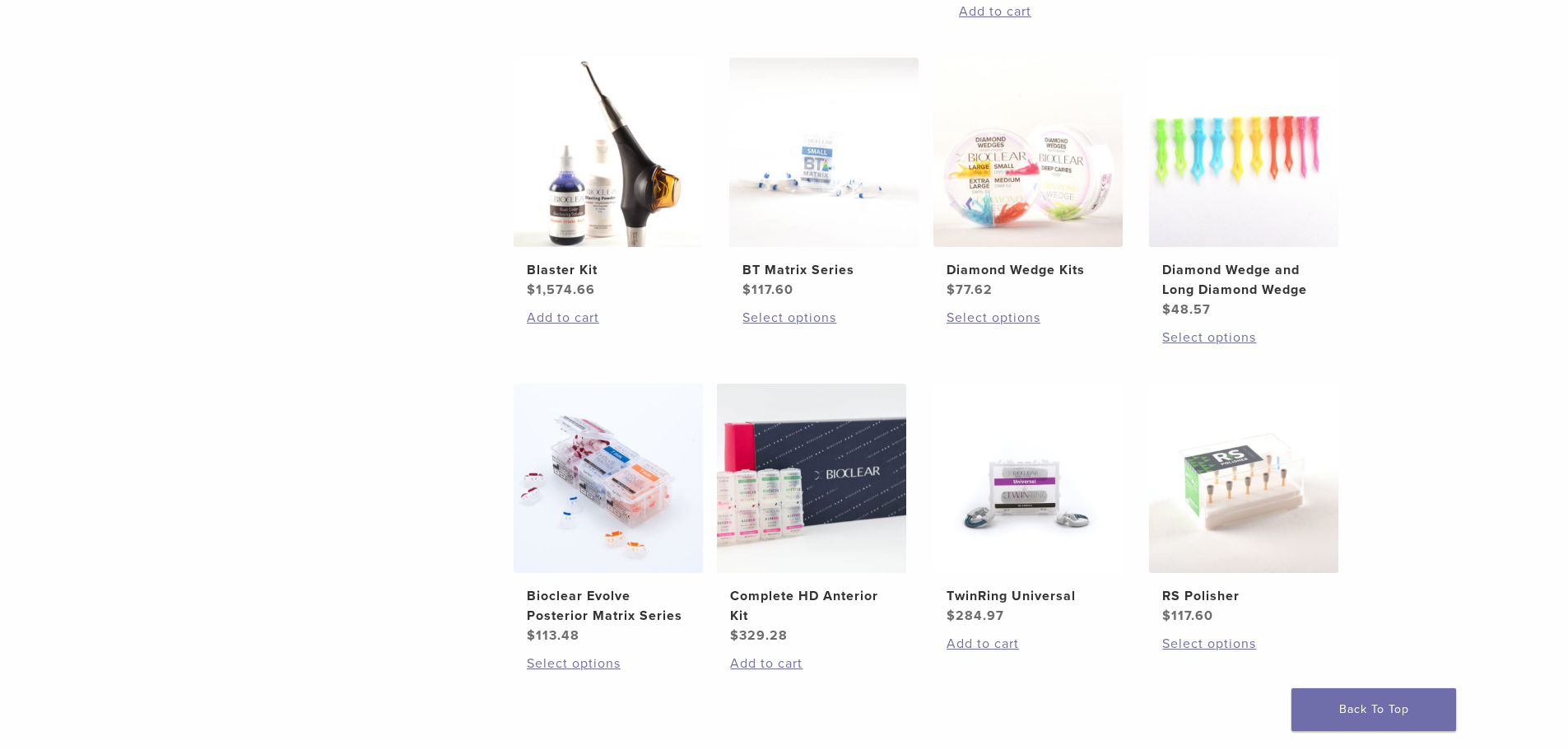
scroll to position [988, 0]
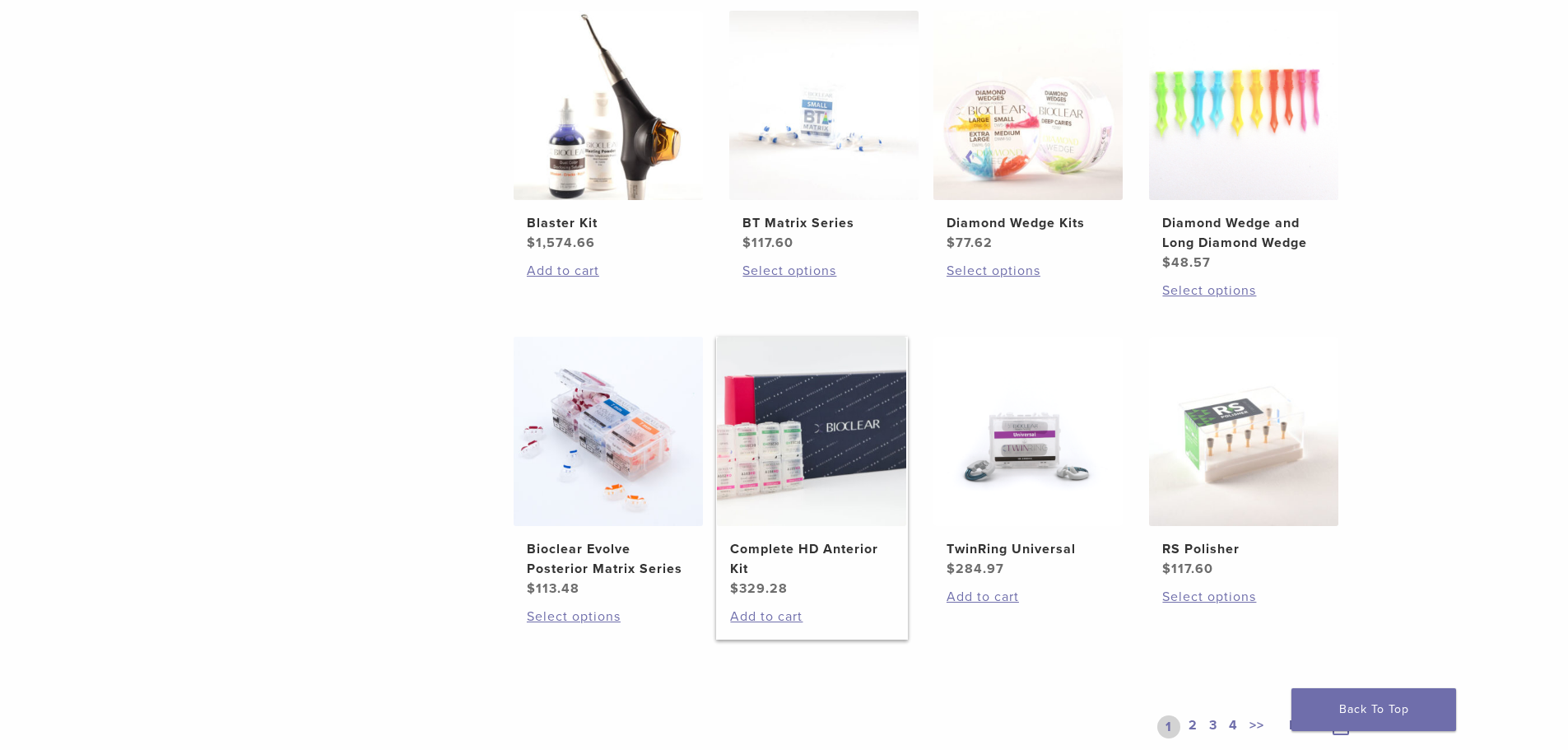
click at [820, 434] on img at bounding box center [812, 432] width 190 height 190
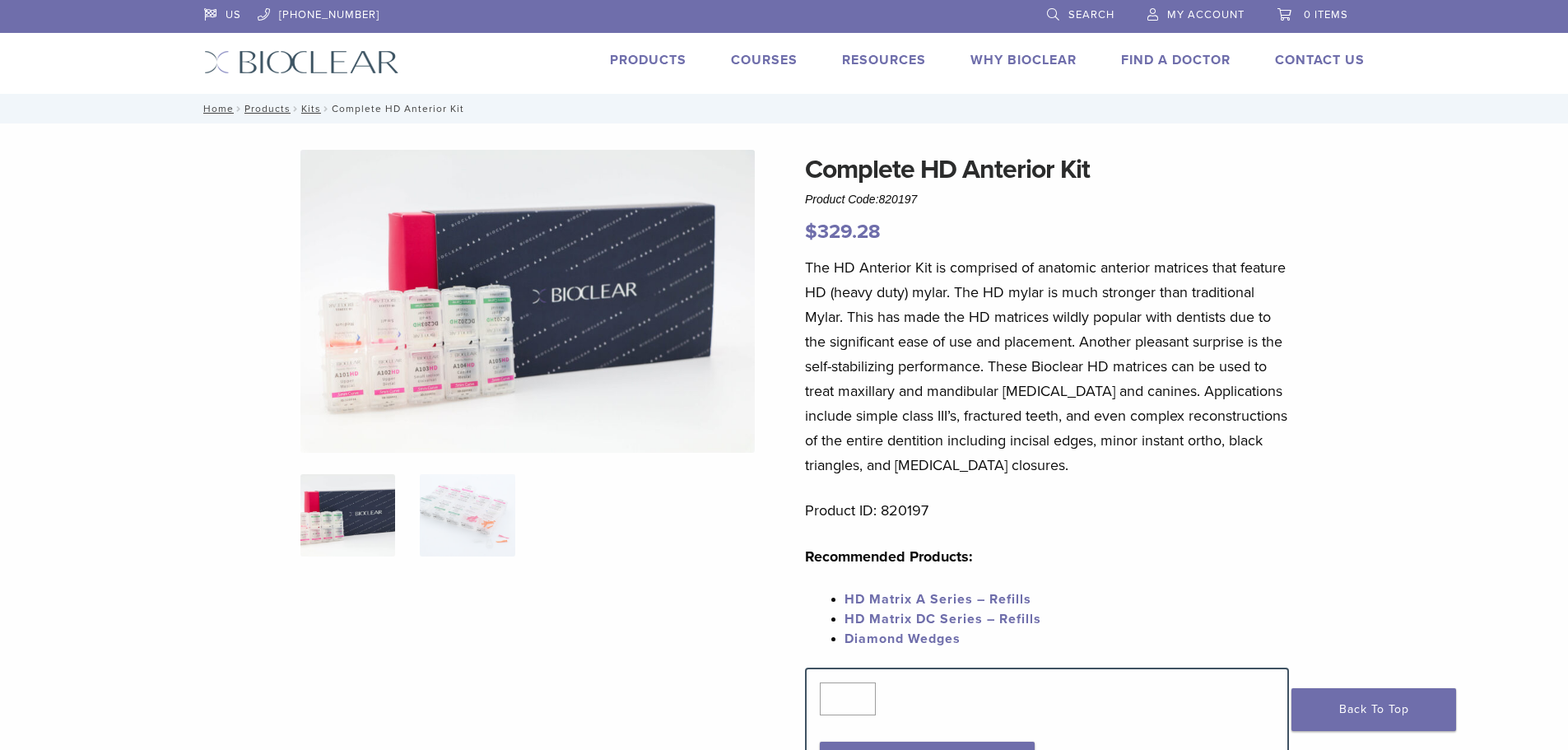
click at [439, 390] on img at bounding box center [528, 301] width 455 height 303
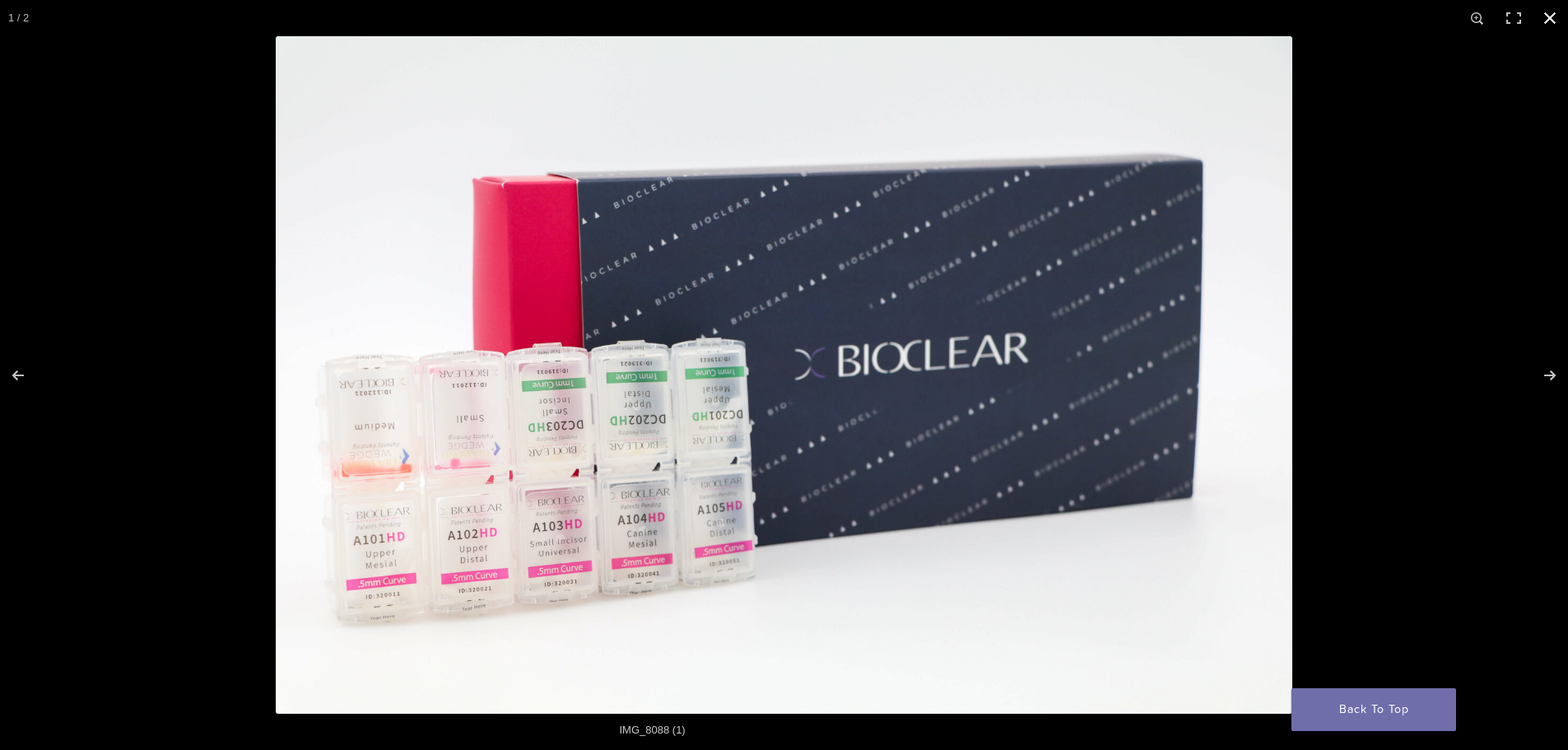
click at [1553, 15] on button "Close (Esc)" at bounding box center [1550, 17] width 36 height 36
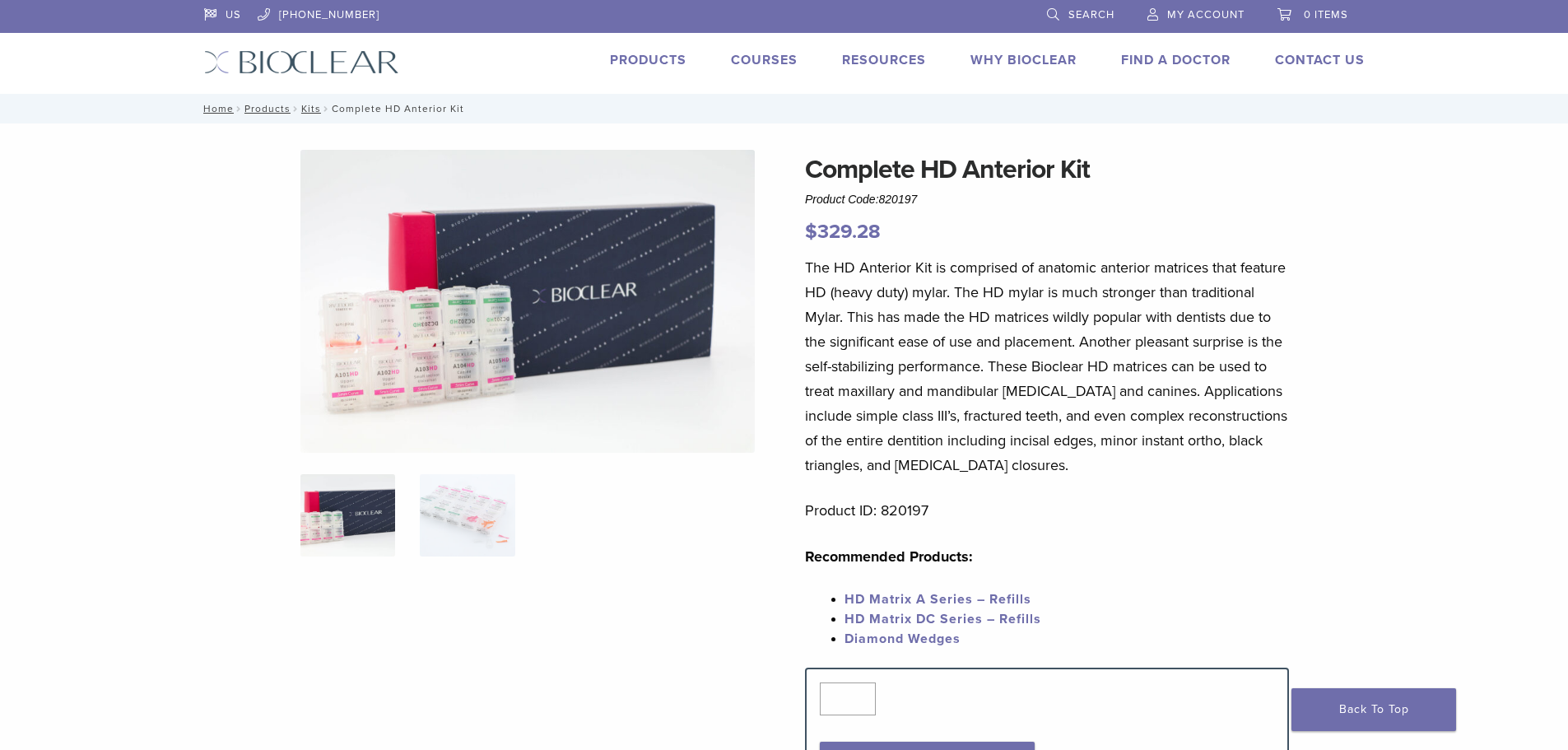
click at [634, 57] on link "Products" at bounding box center [648, 60] width 76 height 16
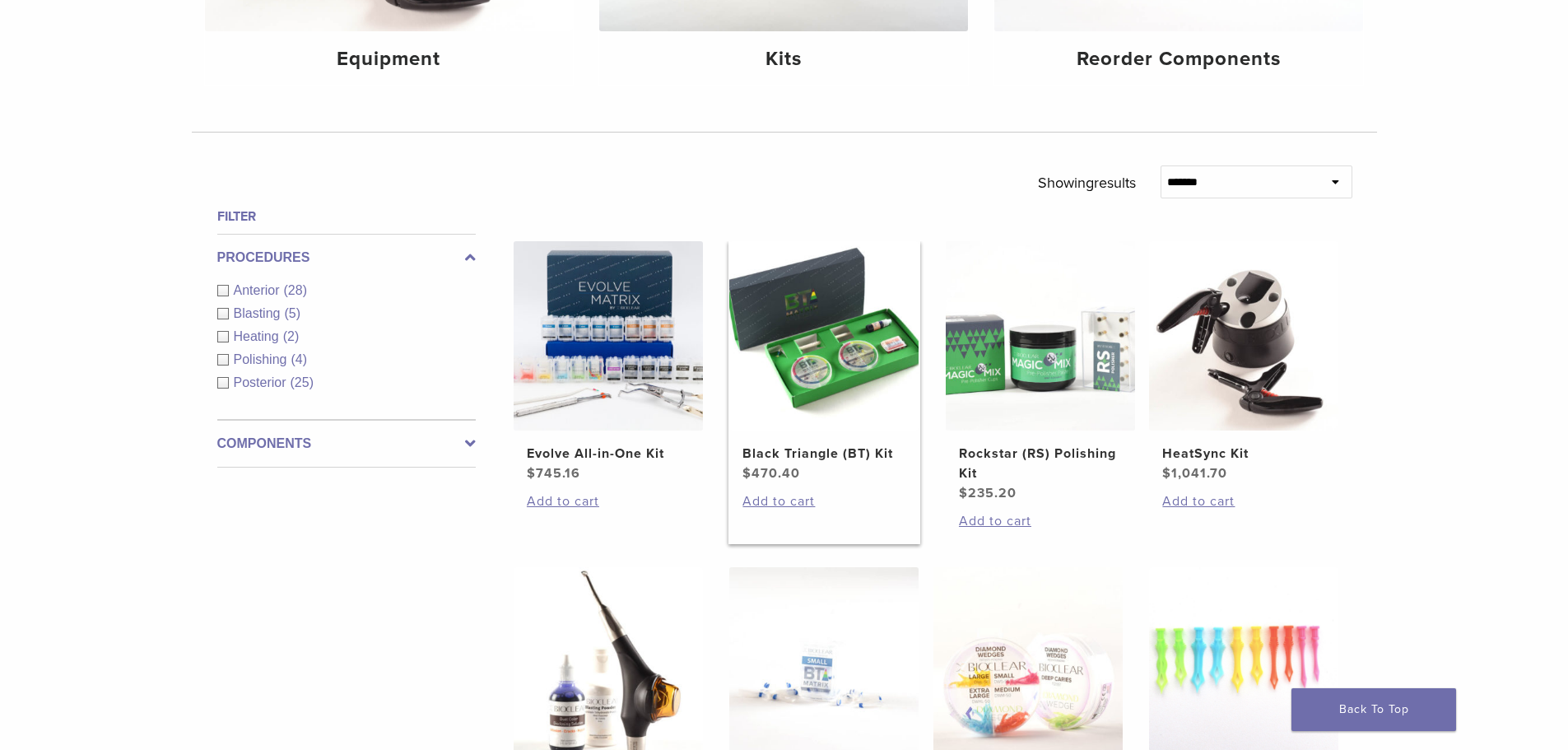
scroll to position [495, 0]
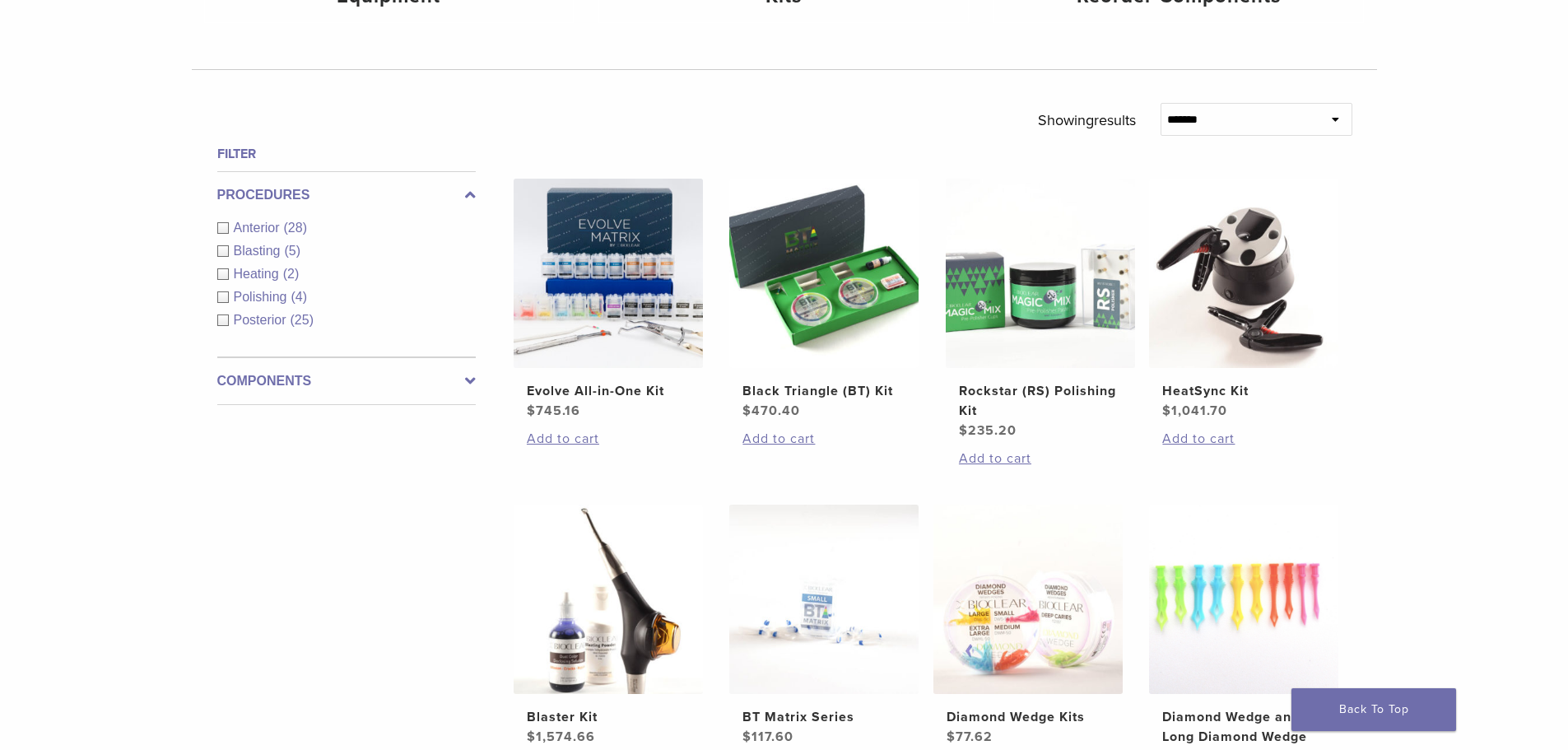
click at [228, 229] on div "Anterior (28)" at bounding box center [346, 228] width 258 height 19
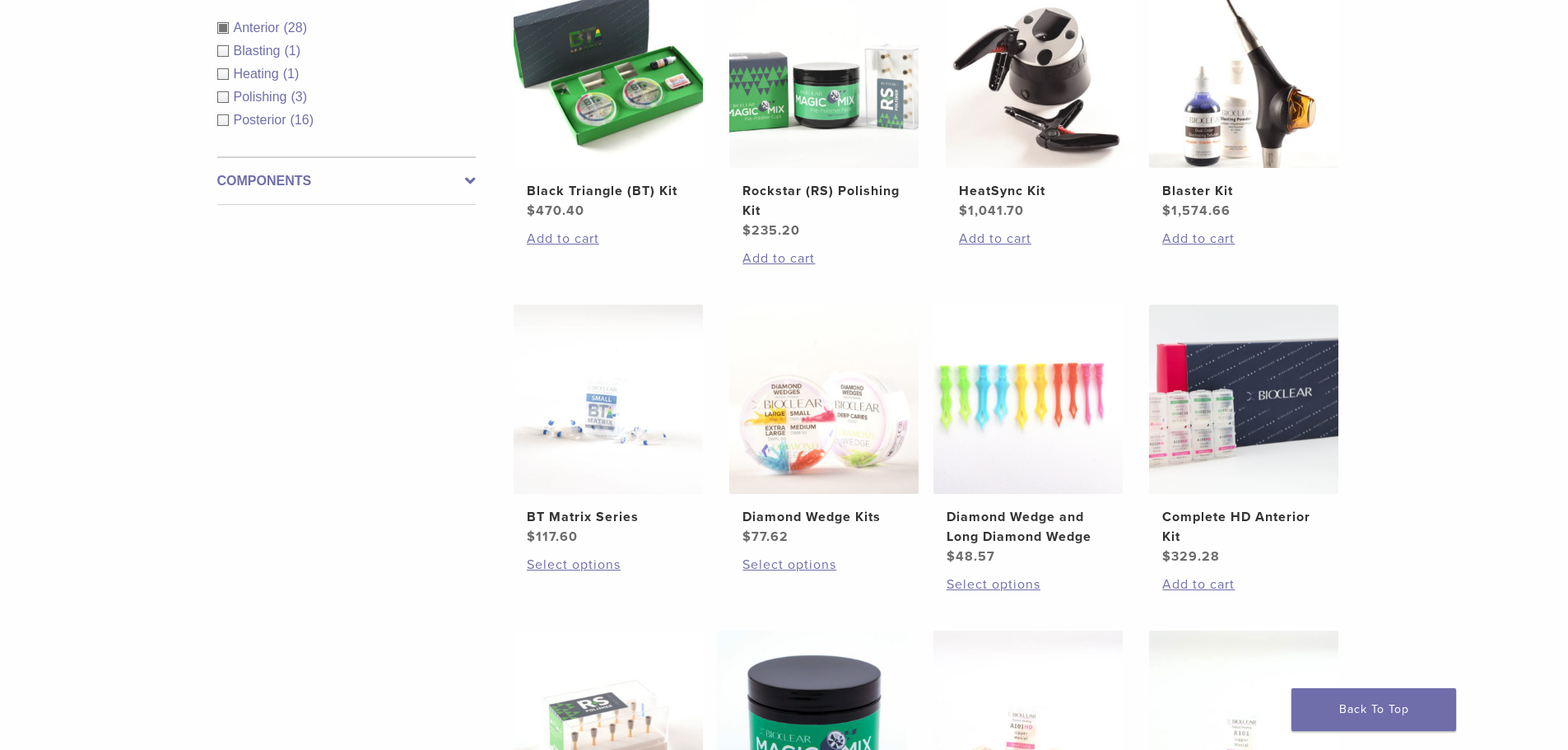
scroll to position [741, 0]
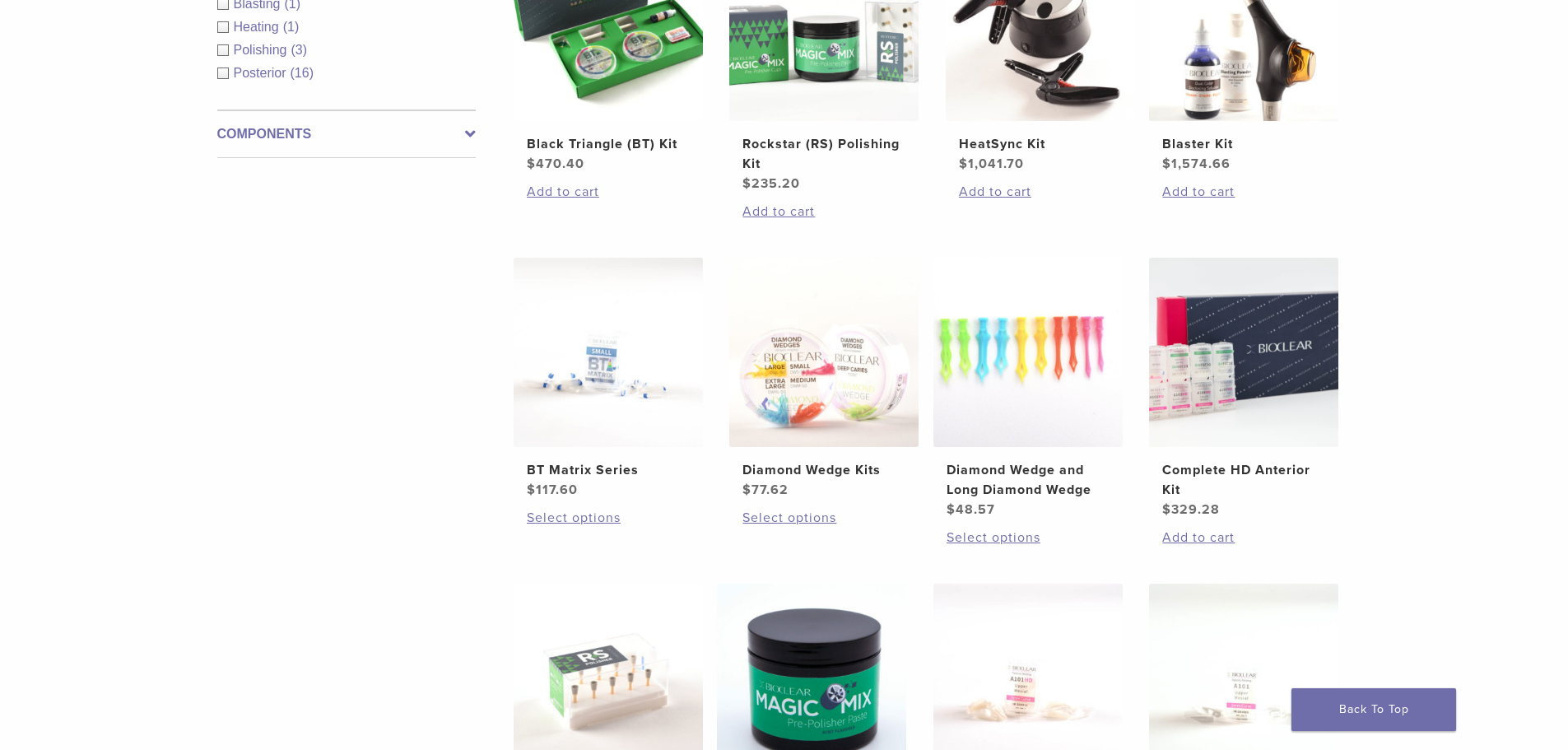
click at [326, 486] on div "Filter Procedures Anterior (28) Blasting (1) Heating (1) Polishing (3) Posterio…" at bounding box center [340, 471] width 272 height 1149
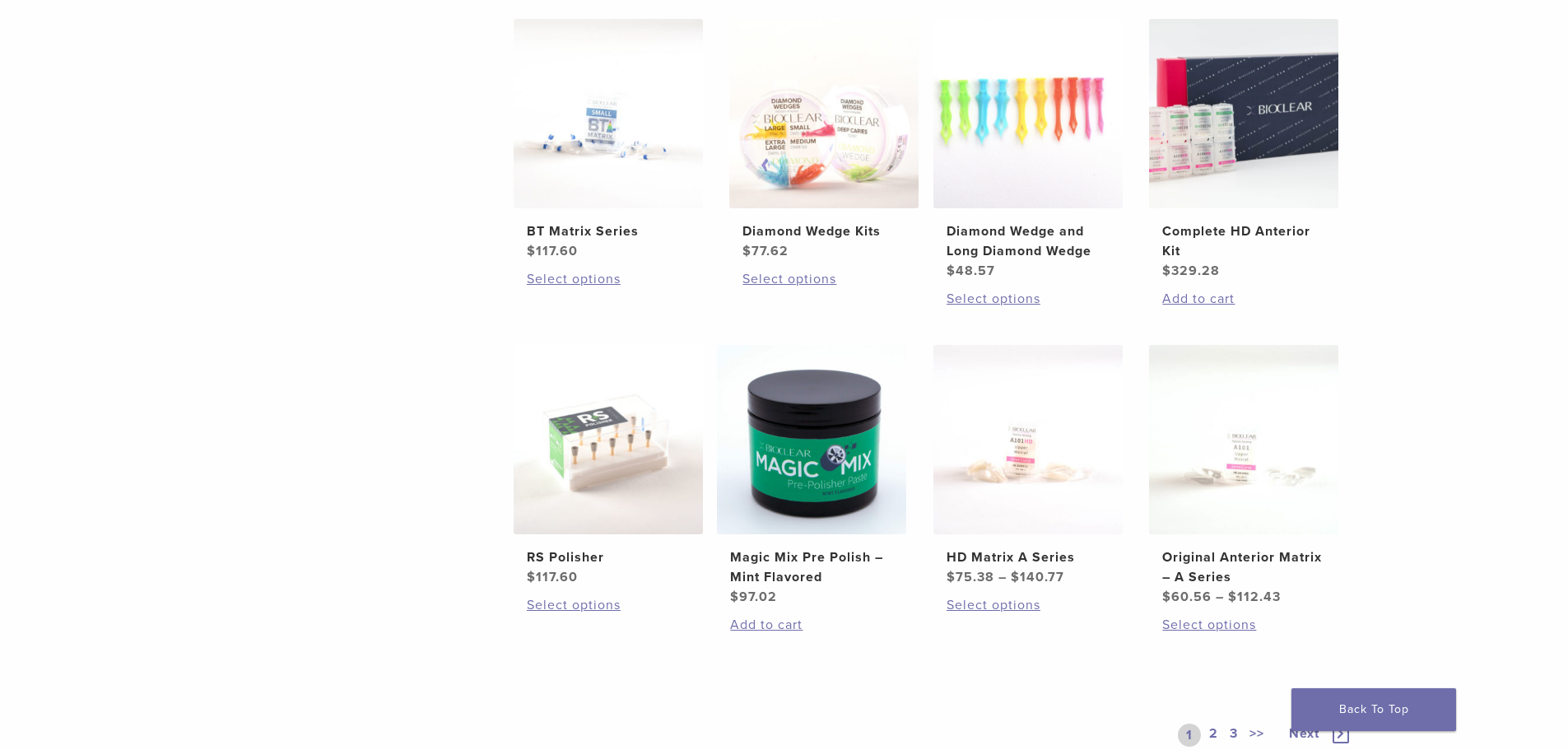
scroll to position [1318, 0]
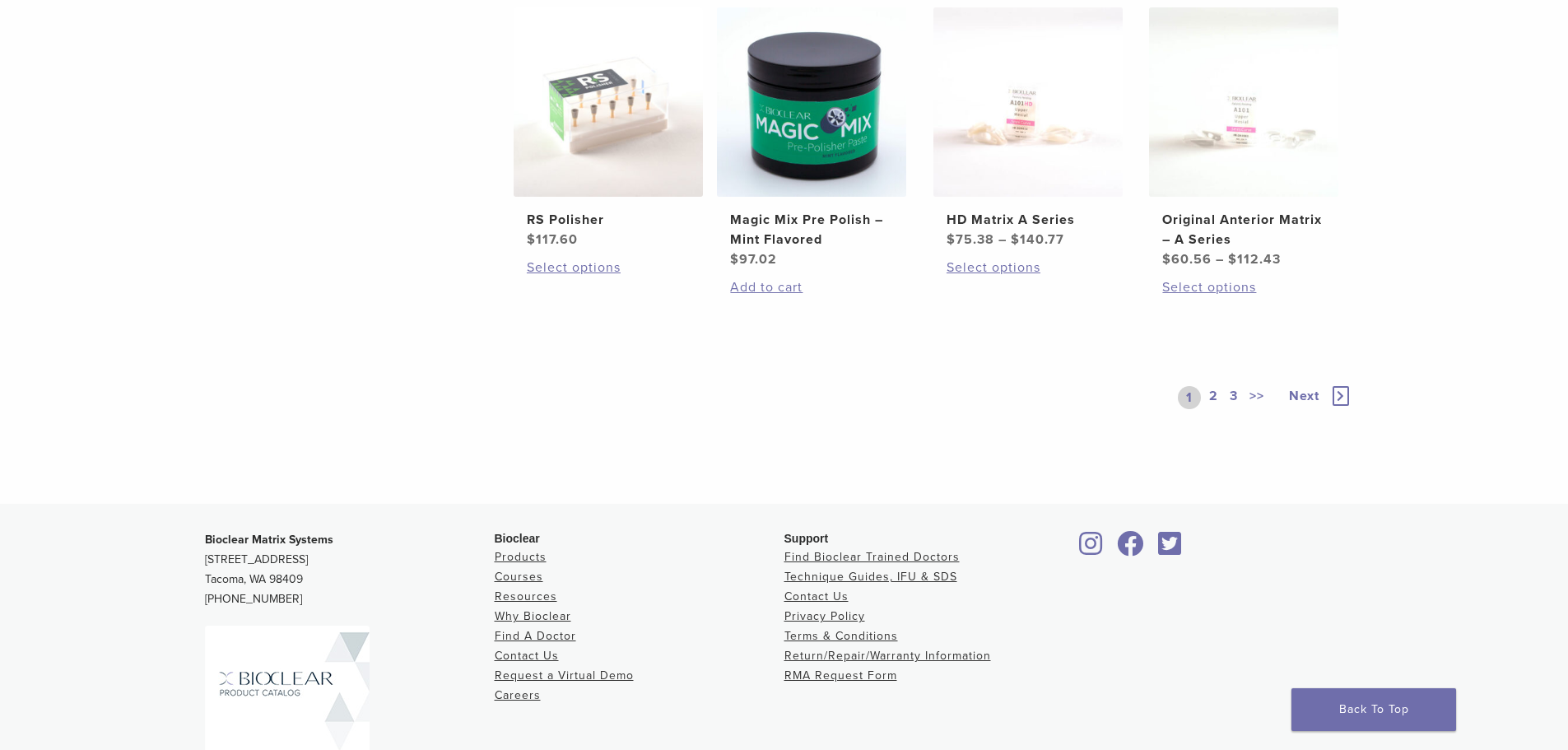
click at [1209, 392] on link "2" at bounding box center [1214, 398] width 15 height 23
